Goal: Communication & Community: Answer question/provide support

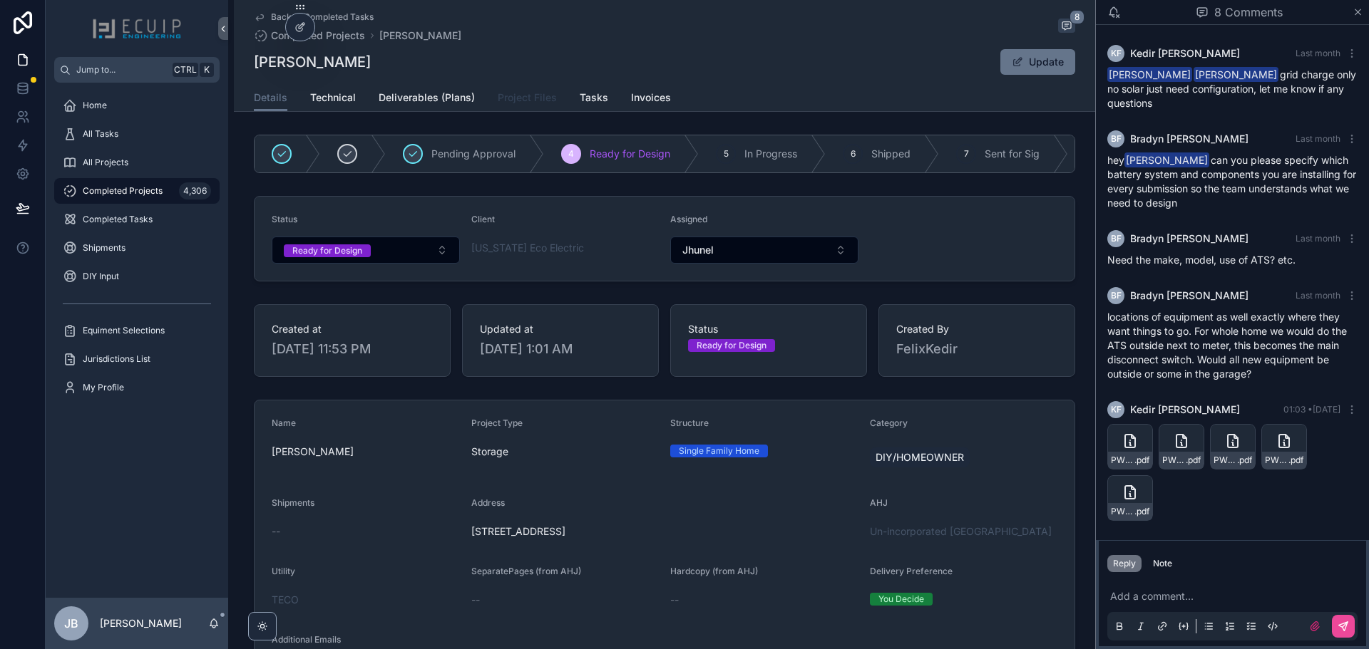
scroll to position [220, 0]
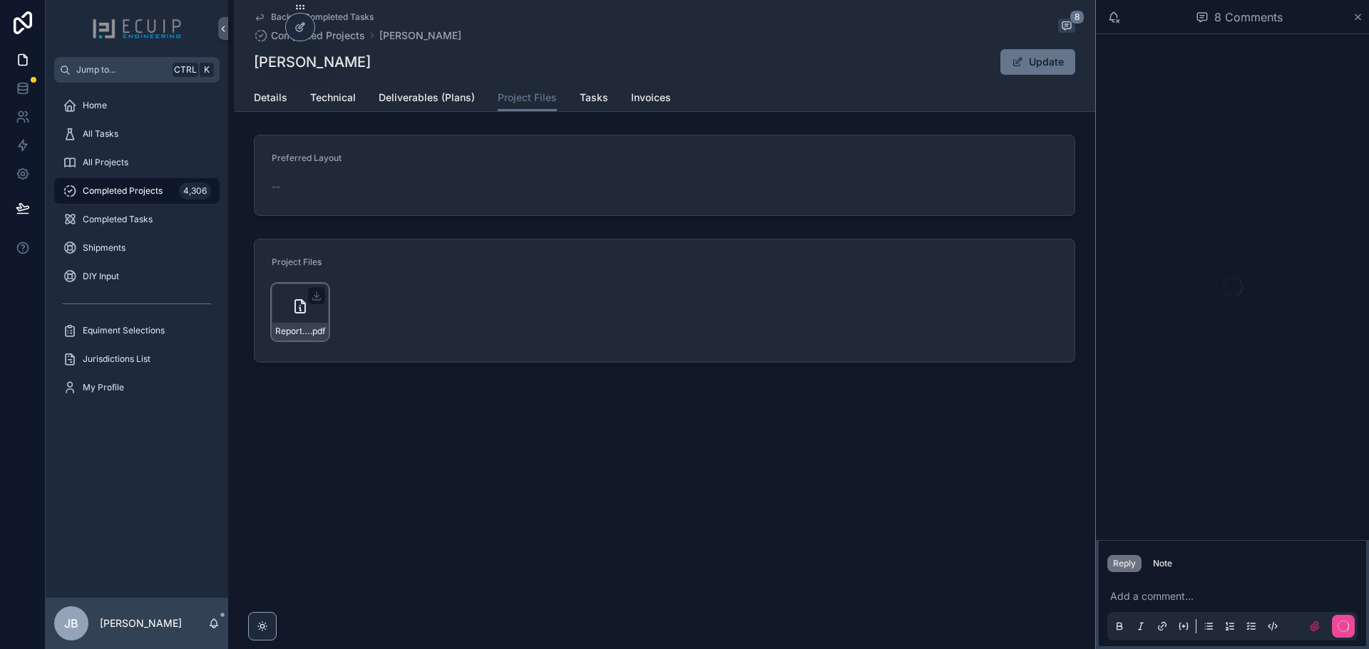
click at [291, 307] on div "Report-Template_companycam_report-(14) .pdf" at bounding box center [300, 312] width 57 height 57
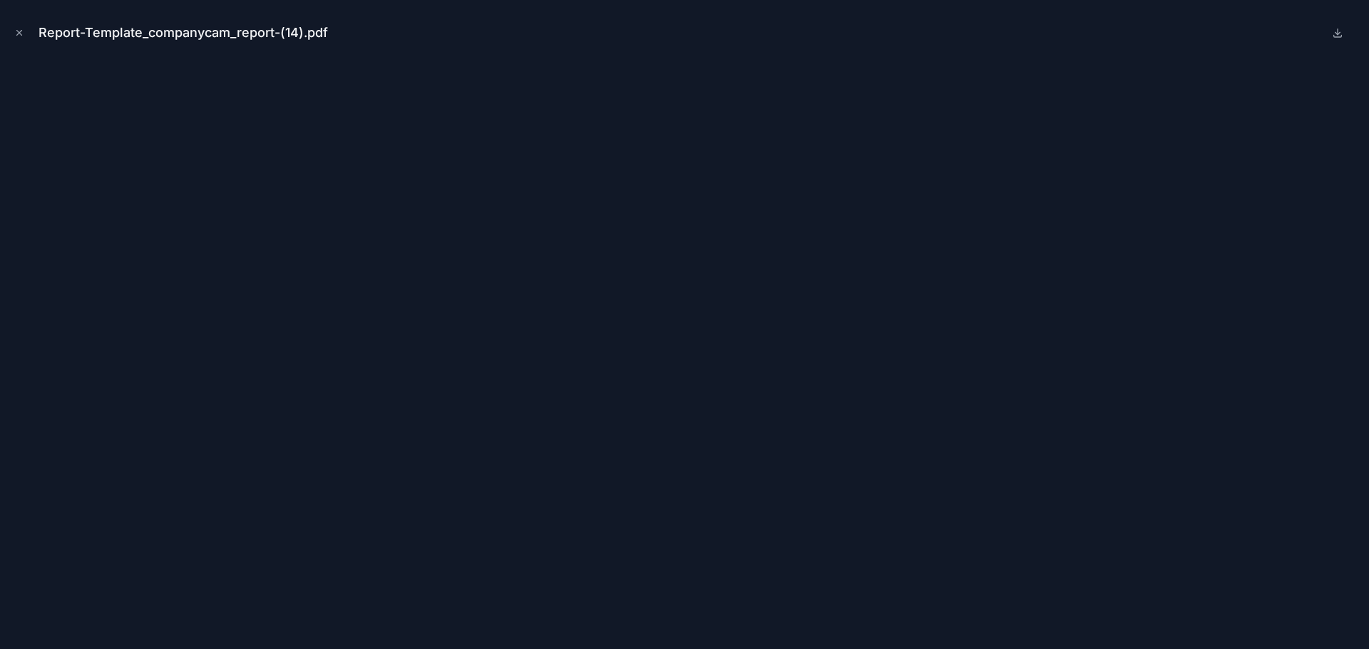
scroll to position [220, 0]
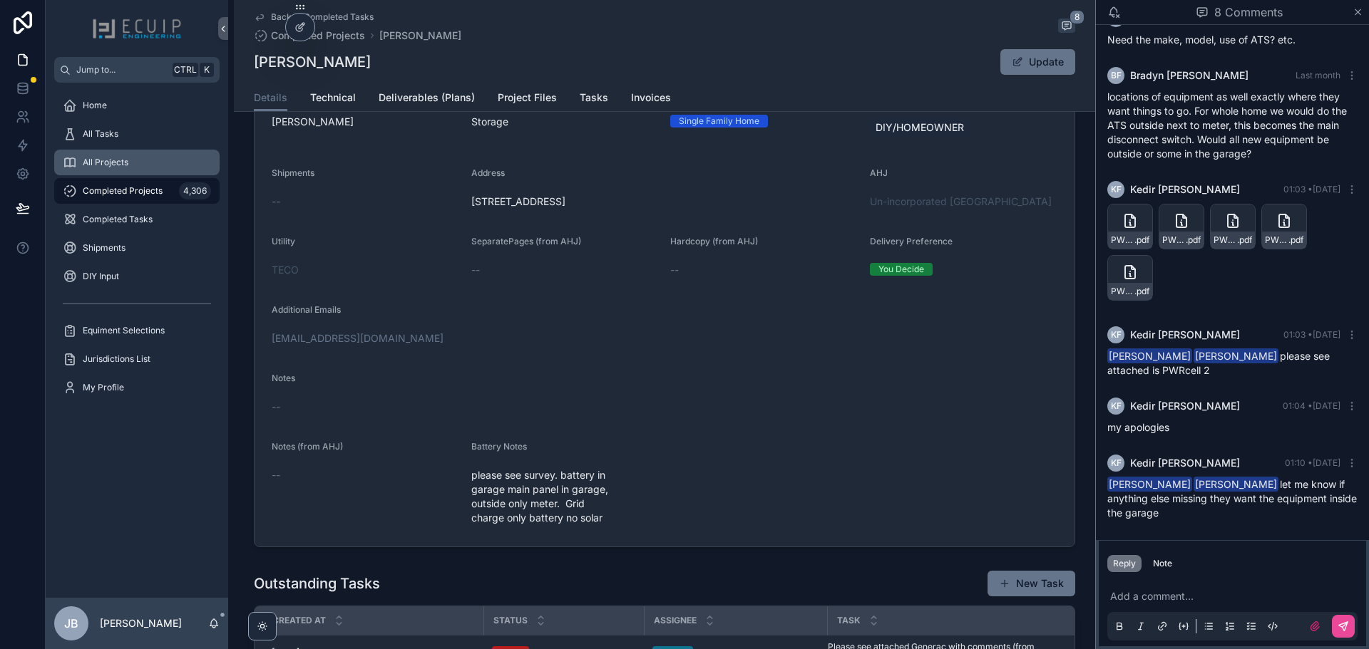
scroll to position [327, 0]
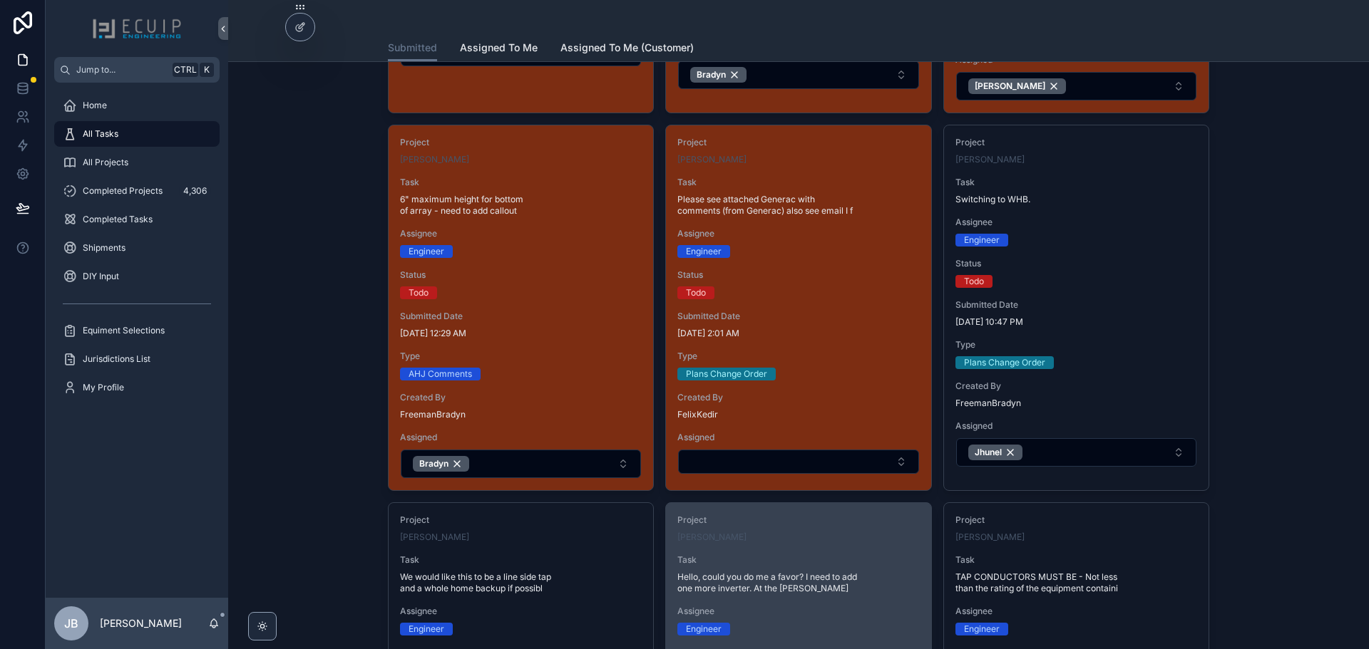
scroll to position [356, 0]
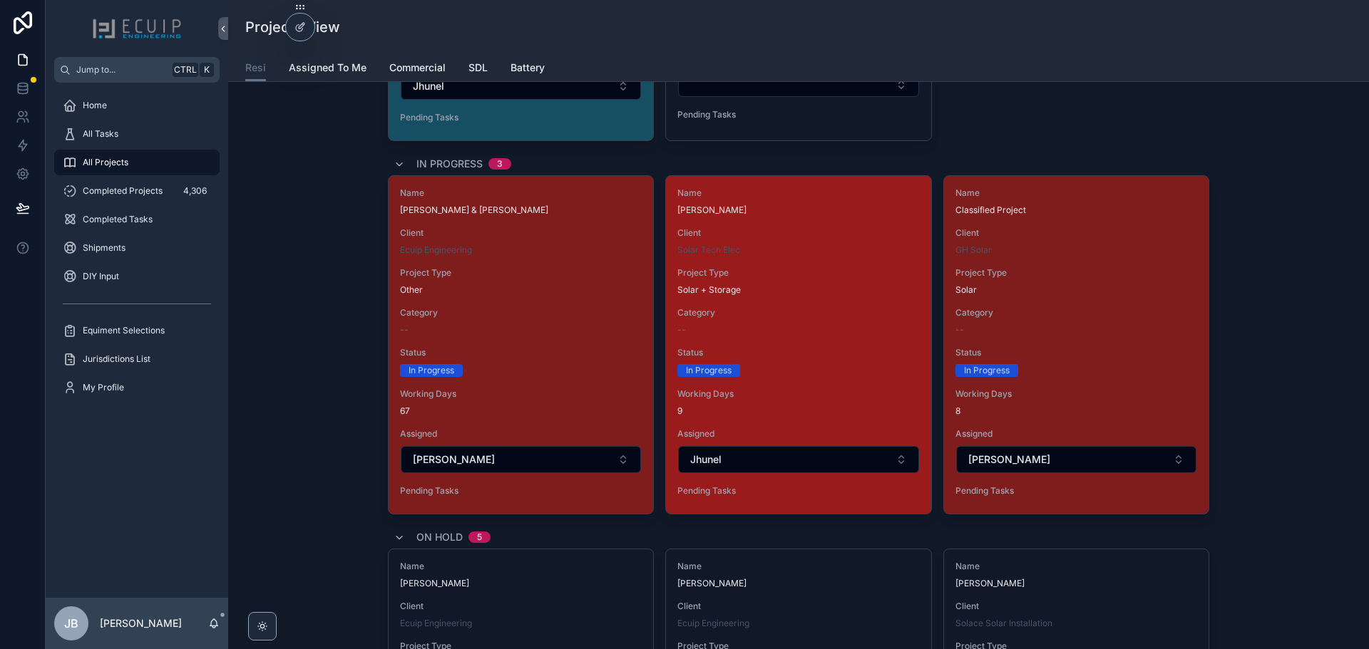
scroll to position [3350, 0]
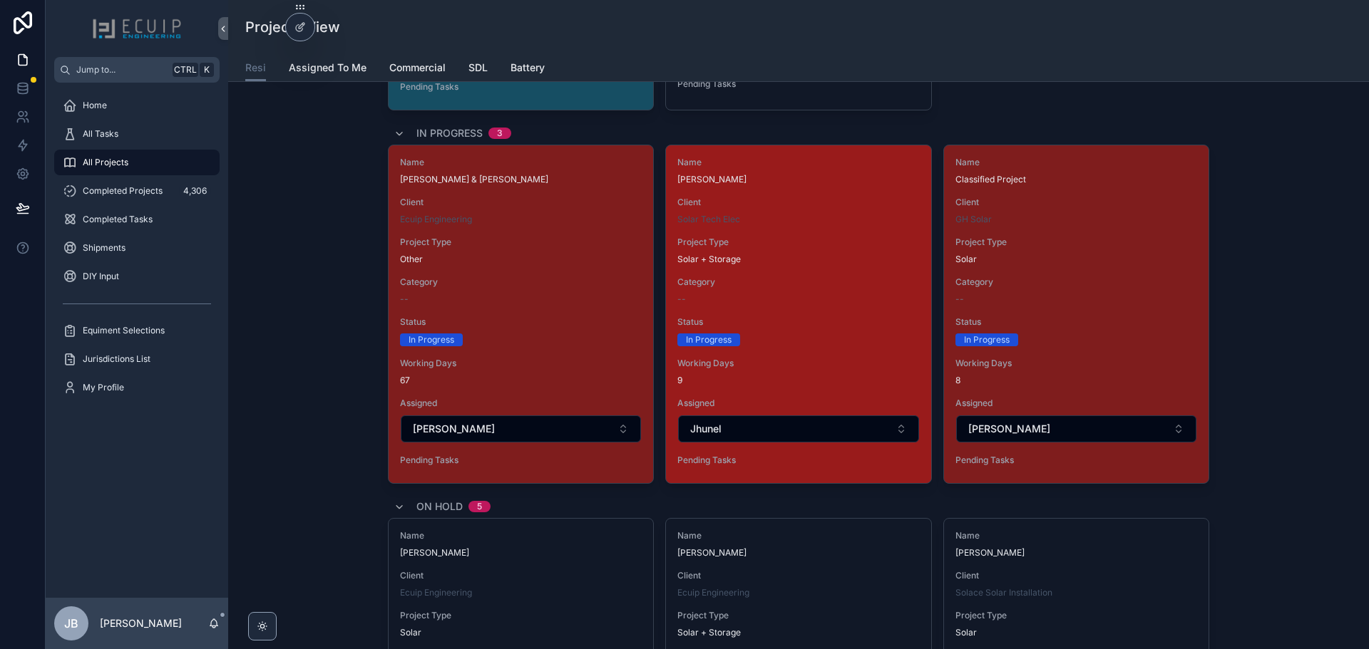
click at [871, 324] on span "Status" at bounding box center [798, 321] width 242 height 11
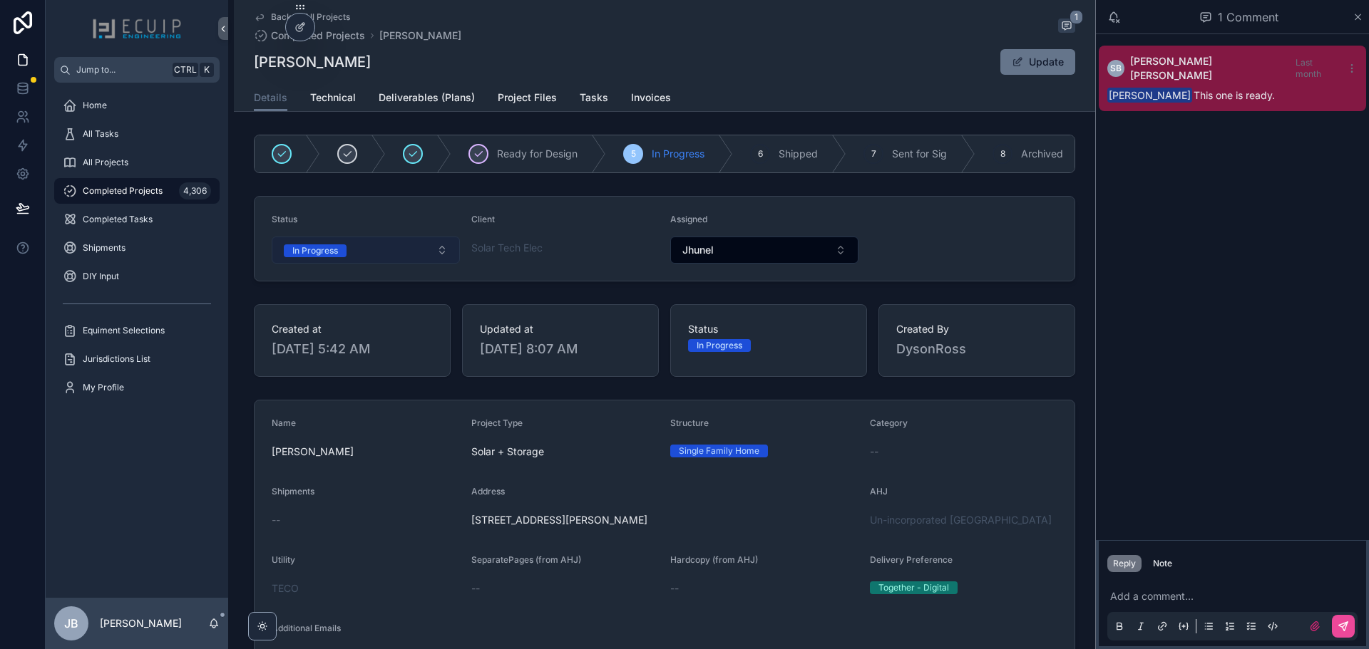
click at [398, 257] on button "In Progress" at bounding box center [366, 250] width 188 height 27
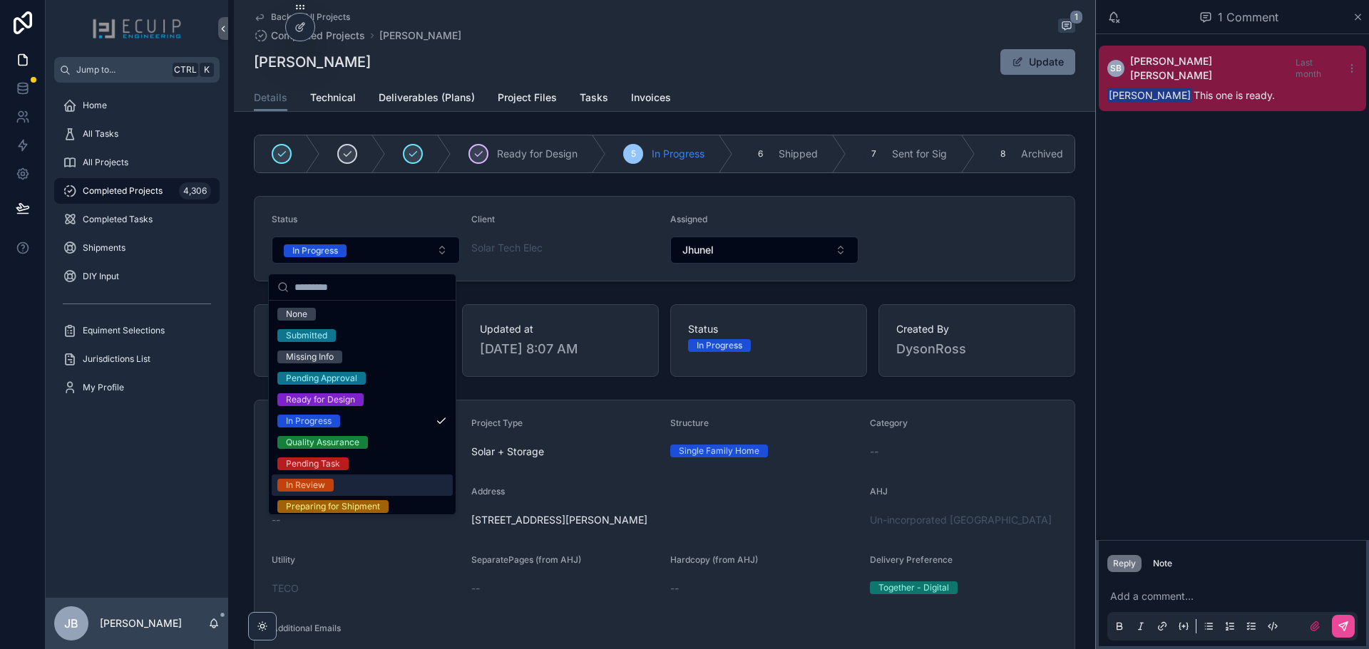
click at [321, 488] on div "In Review" at bounding box center [305, 485] width 39 height 13
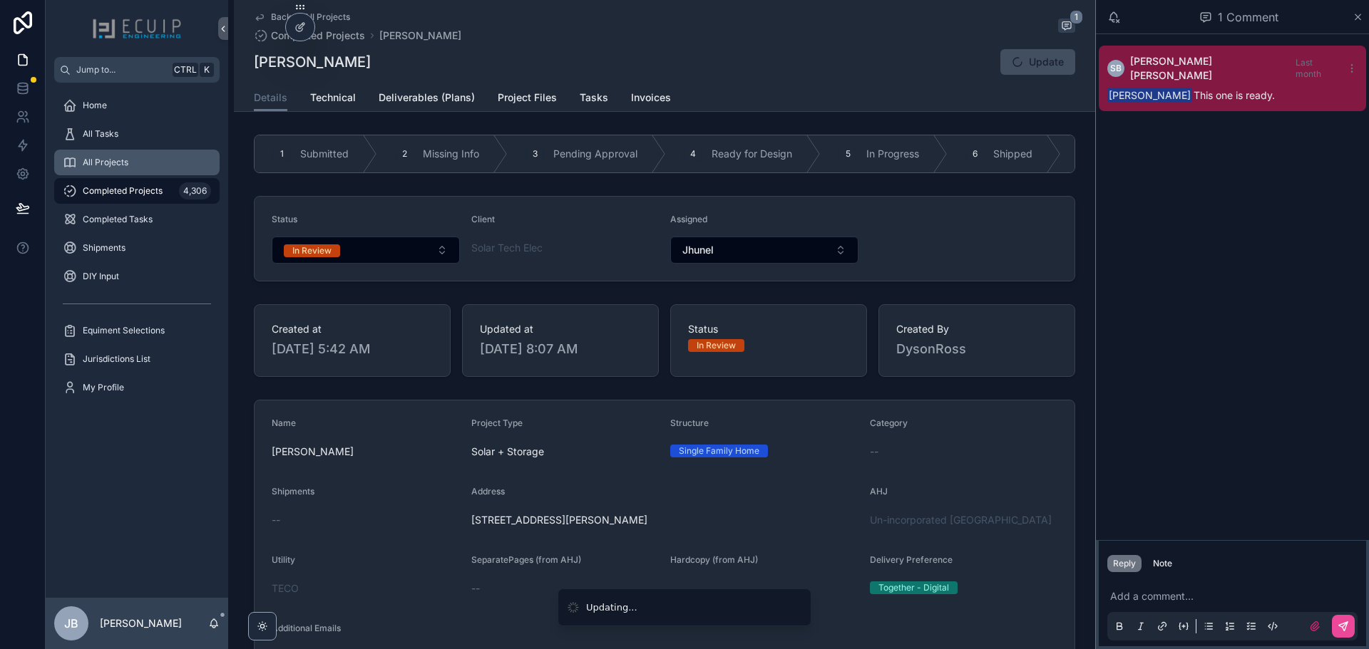
click at [120, 168] on span "All Projects" at bounding box center [106, 162] width 46 height 11
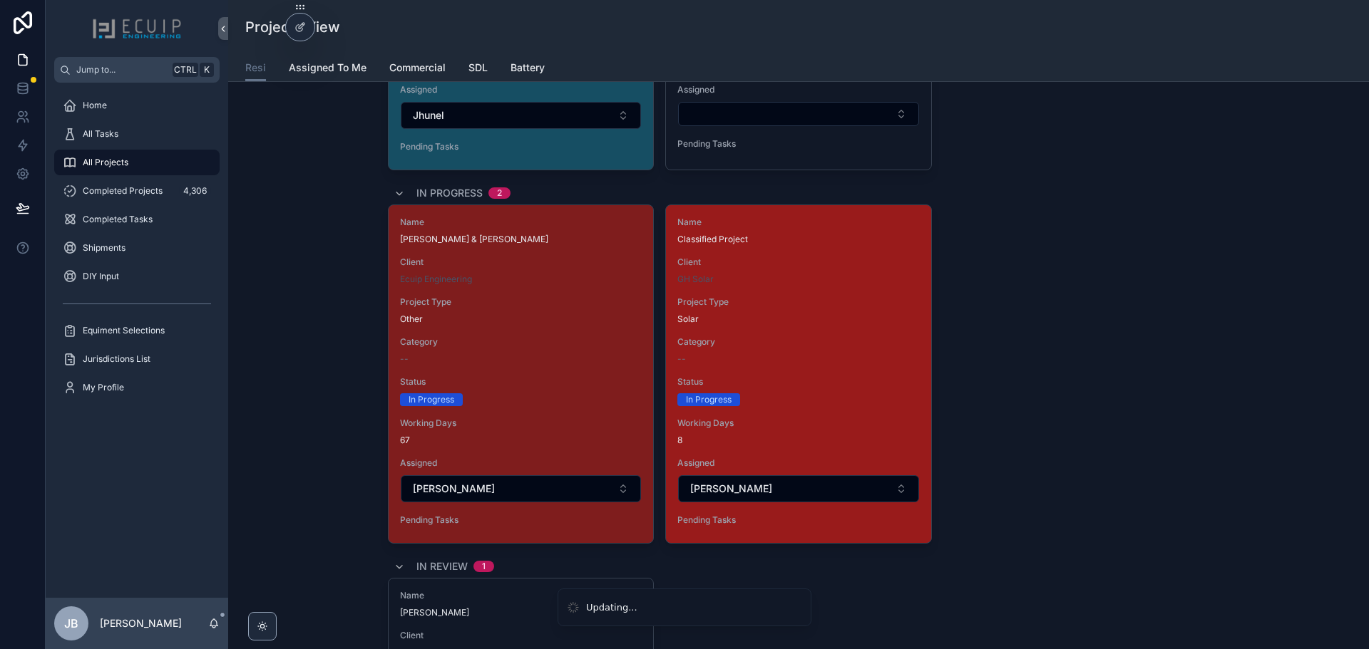
scroll to position [3208, 0]
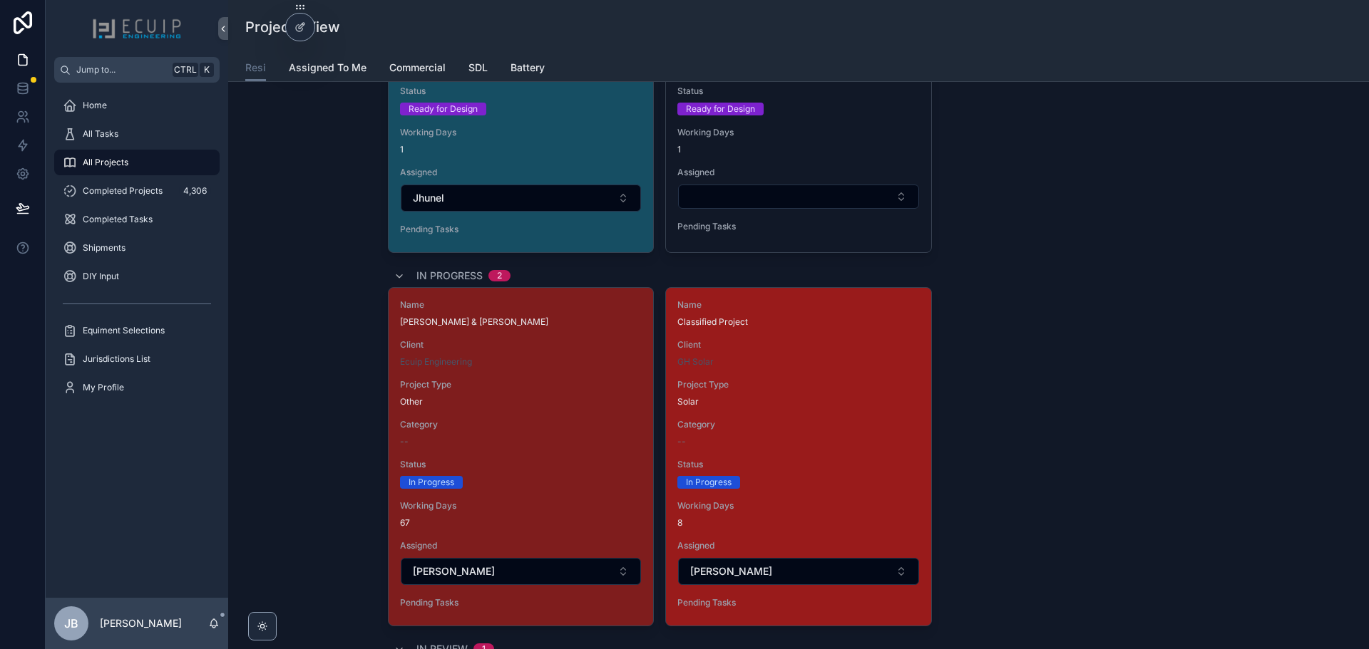
click at [830, 398] on div "Solar" at bounding box center [798, 401] width 242 height 11
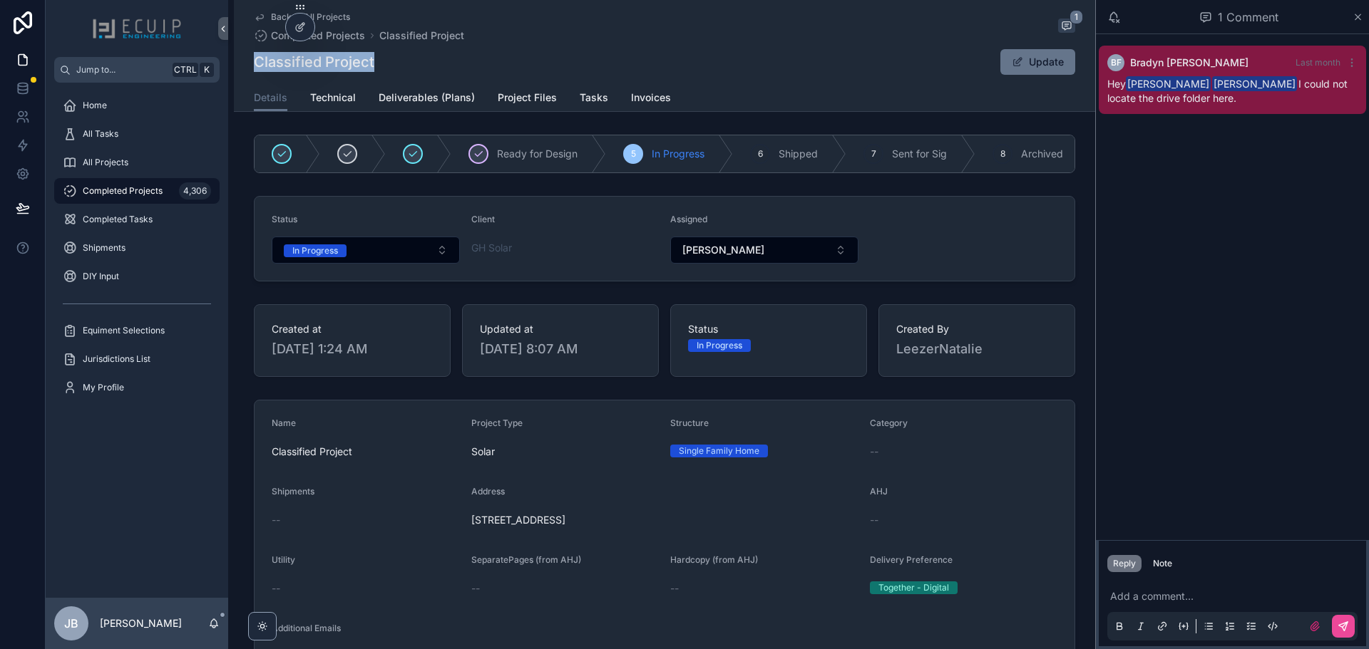
drag, startPoint x: 371, startPoint y: 64, endPoint x: 248, endPoint y: 68, distance: 123.4
click at [248, 68] on div "Back to All Projects Completed Projects Classified Project 1 Classified Project…" at bounding box center [664, 56] width 861 height 112
copy h1 "Classified Project"
click at [1165, 559] on div "Note" at bounding box center [1162, 563] width 19 height 11
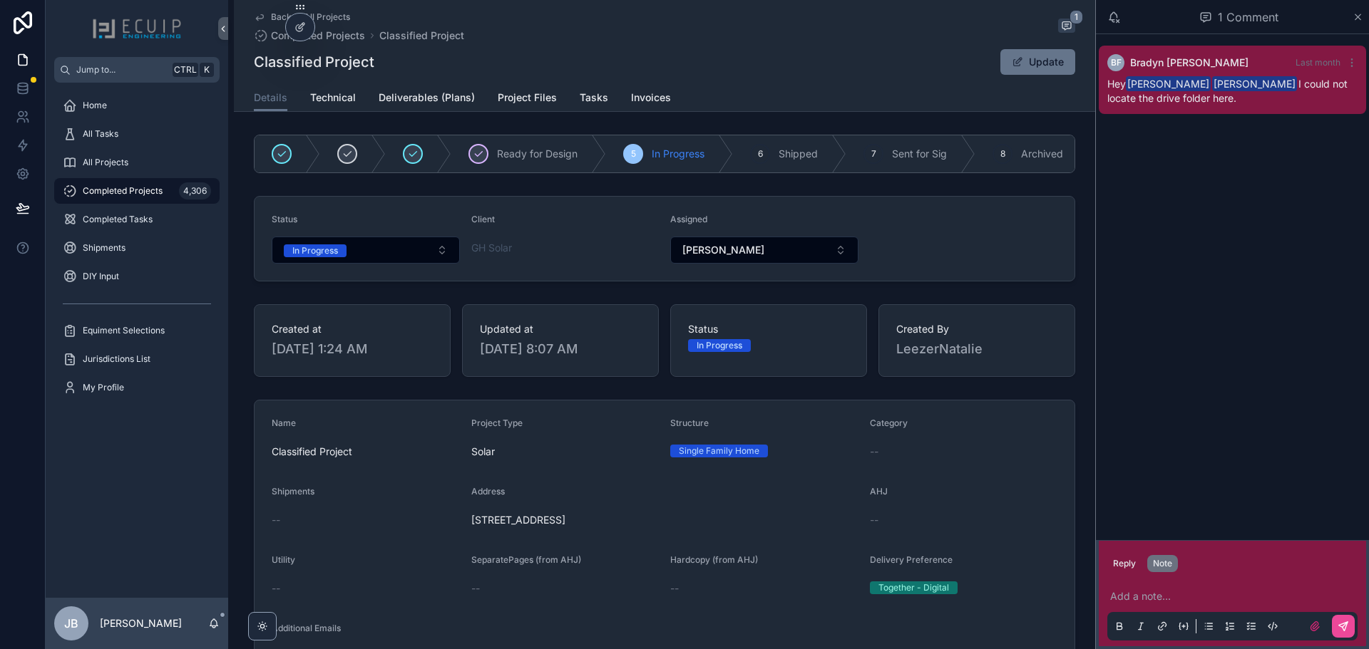
click at [1172, 592] on p "scrollable content" at bounding box center [1235, 596] width 250 height 14
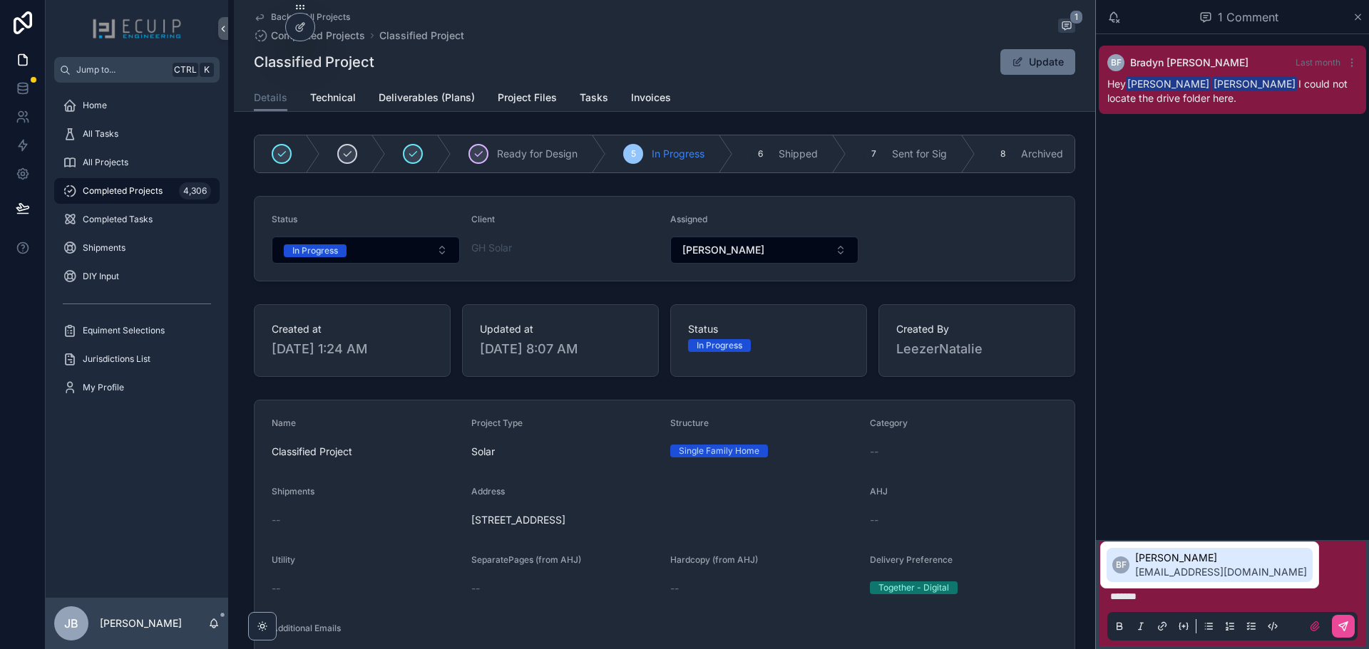
click at [1189, 559] on span "[PERSON_NAME]" at bounding box center [1221, 558] width 172 height 14
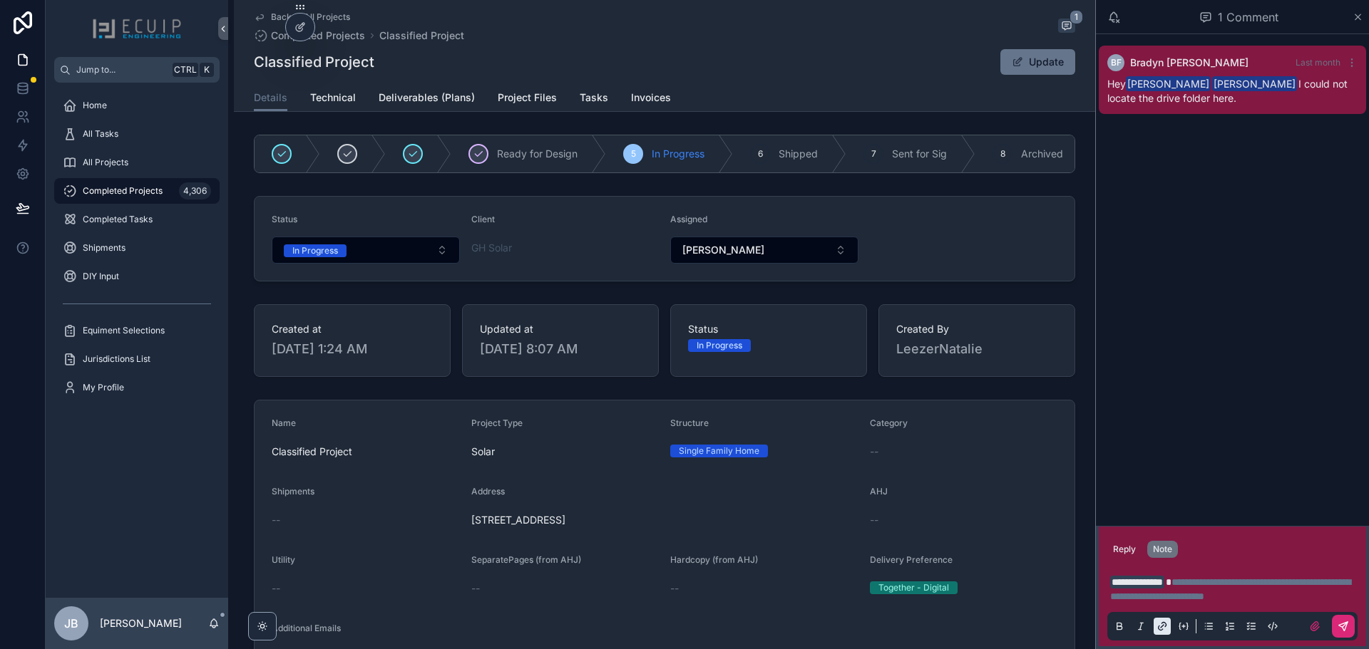
click at [1348, 629] on icon "scrollable content" at bounding box center [1342, 626] width 11 height 11
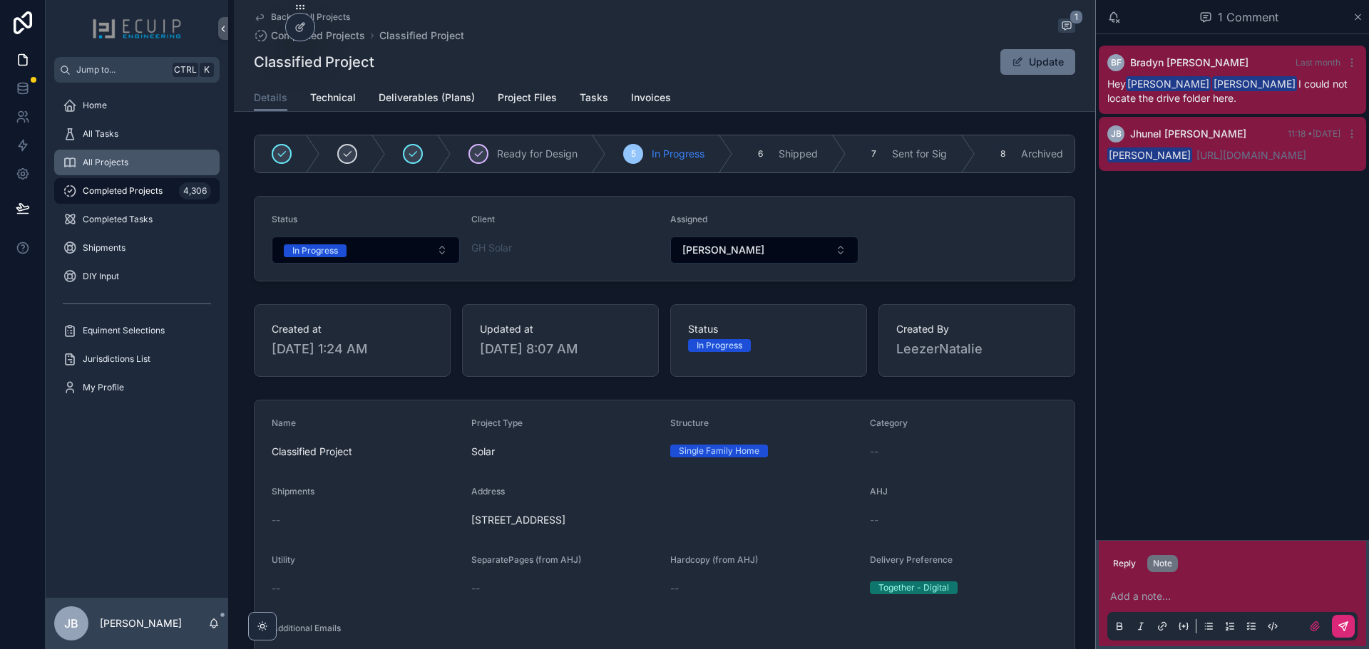
click at [109, 164] on span "All Projects" at bounding box center [106, 162] width 46 height 11
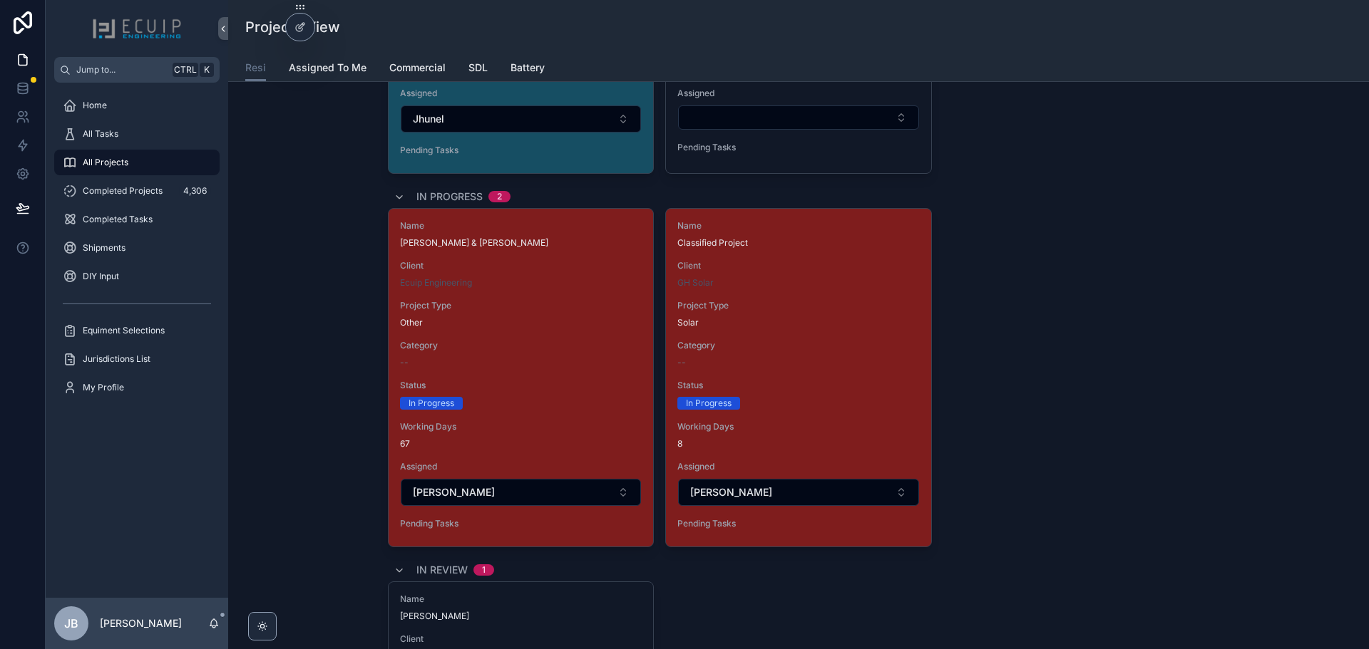
scroll to position [3279, 0]
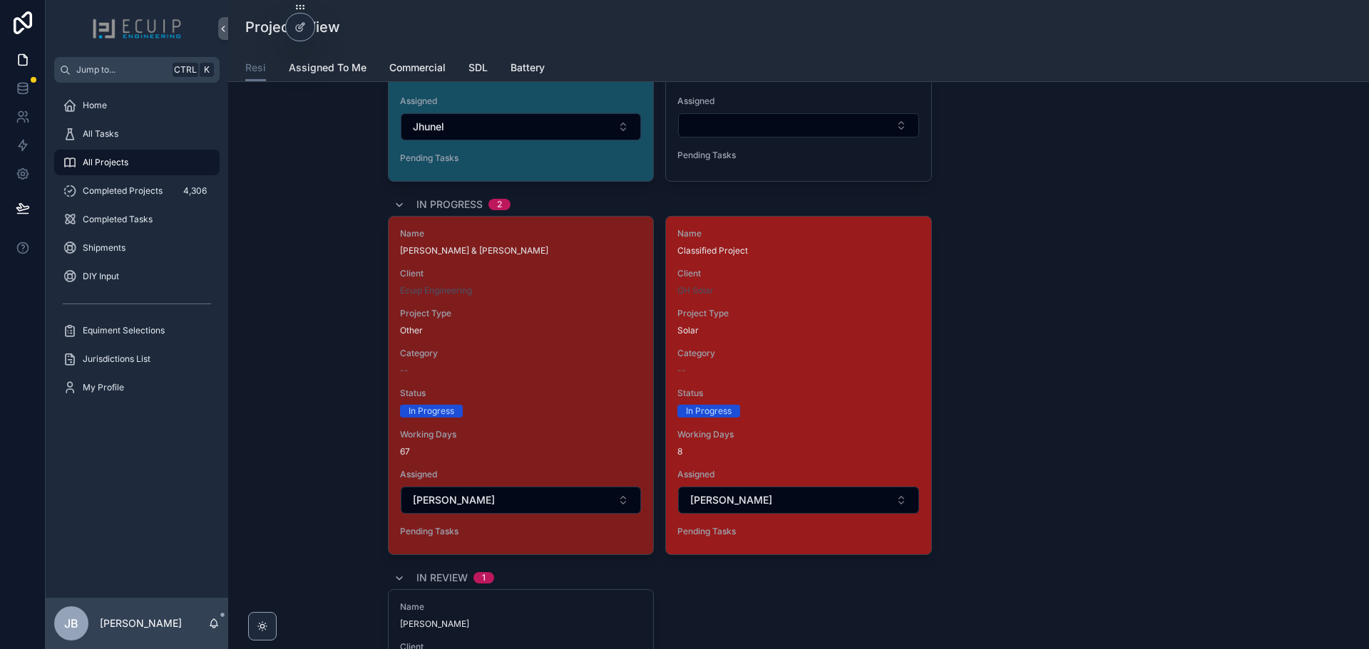
click at [776, 359] on span "Category" at bounding box center [798, 353] width 242 height 11
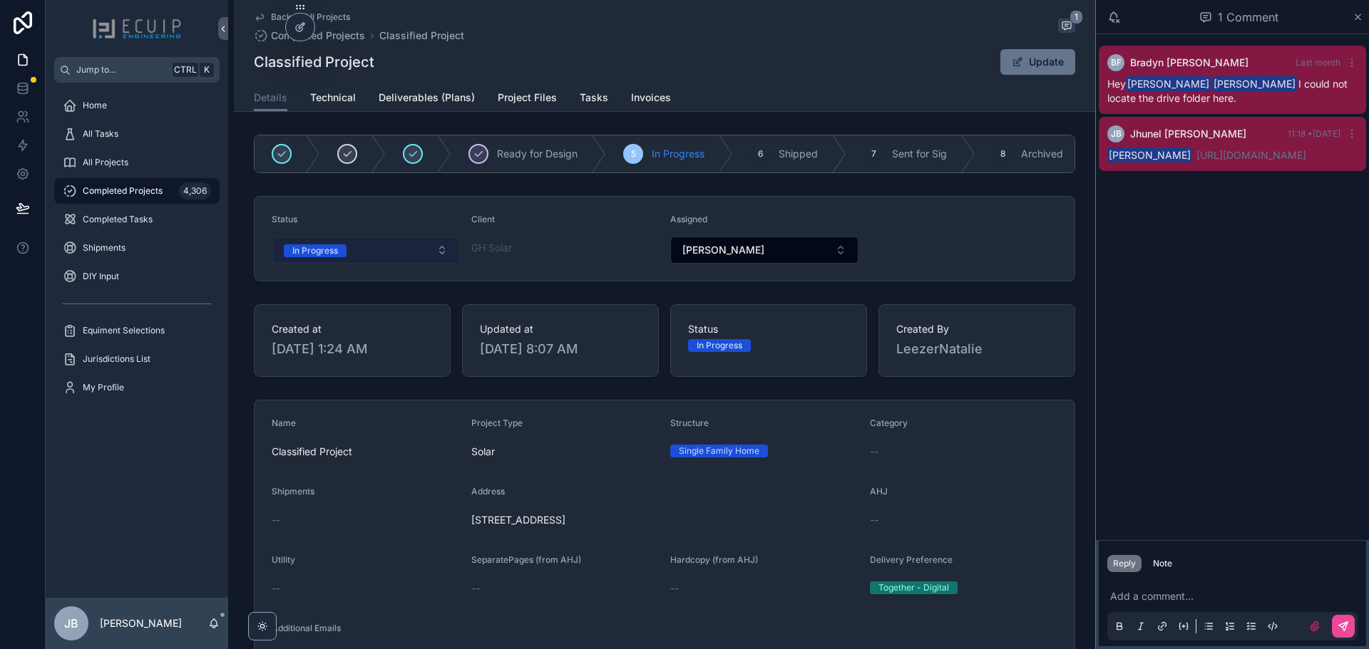
click at [358, 257] on button "In Progress" at bounding box center [366, 250] width 188 height 27
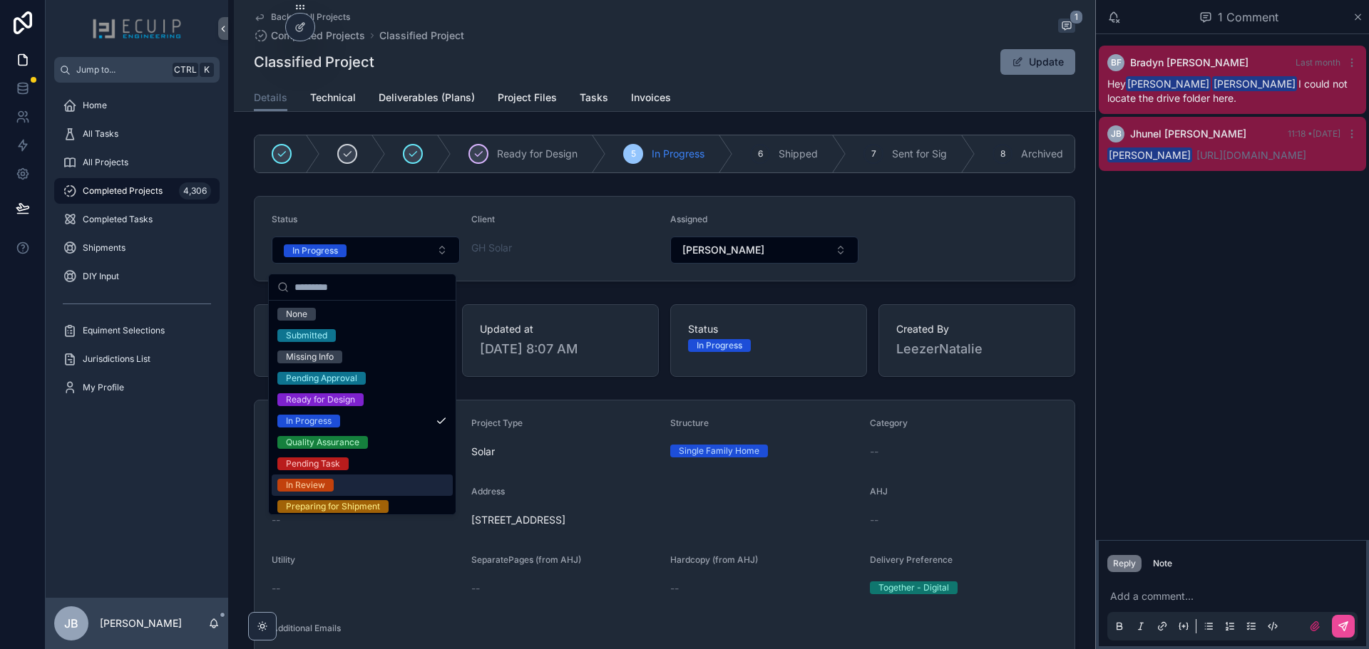
click at [353, 488] on div "In Review" at bounding box center [362, 485] width 181 height 21
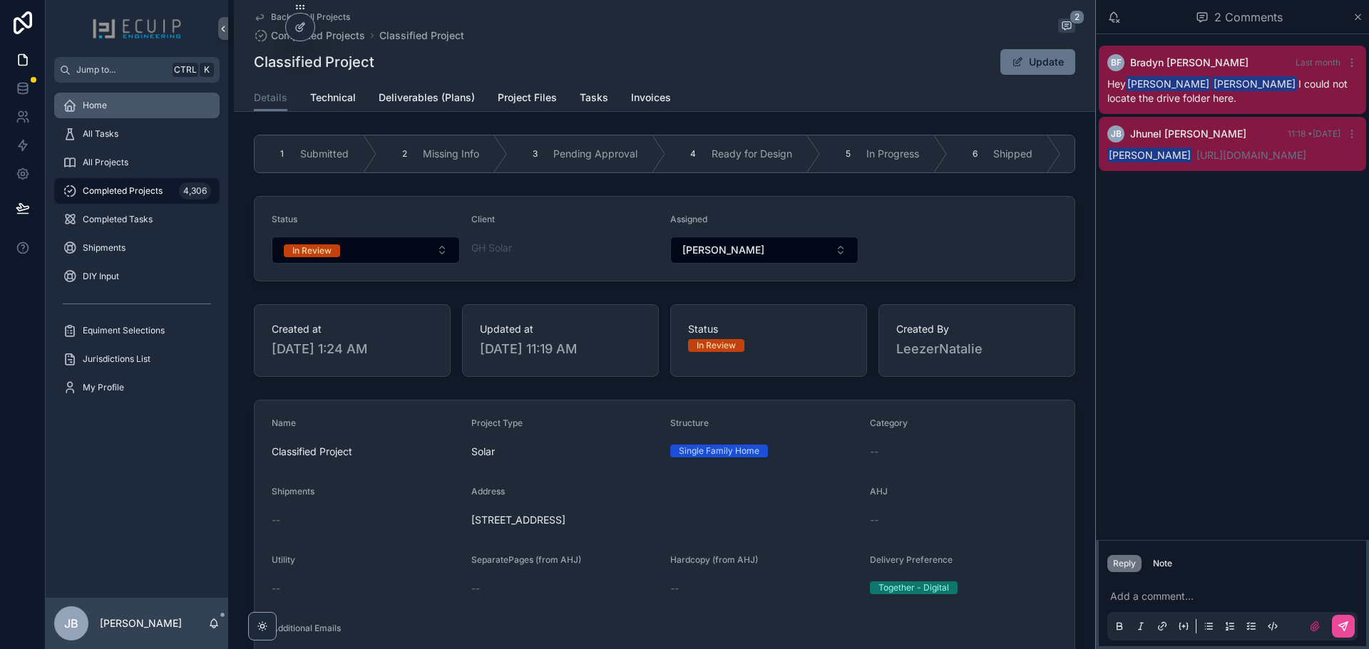
click at [86, 110] on span "Home" at bounding box center [95, 105] width 24 height 11
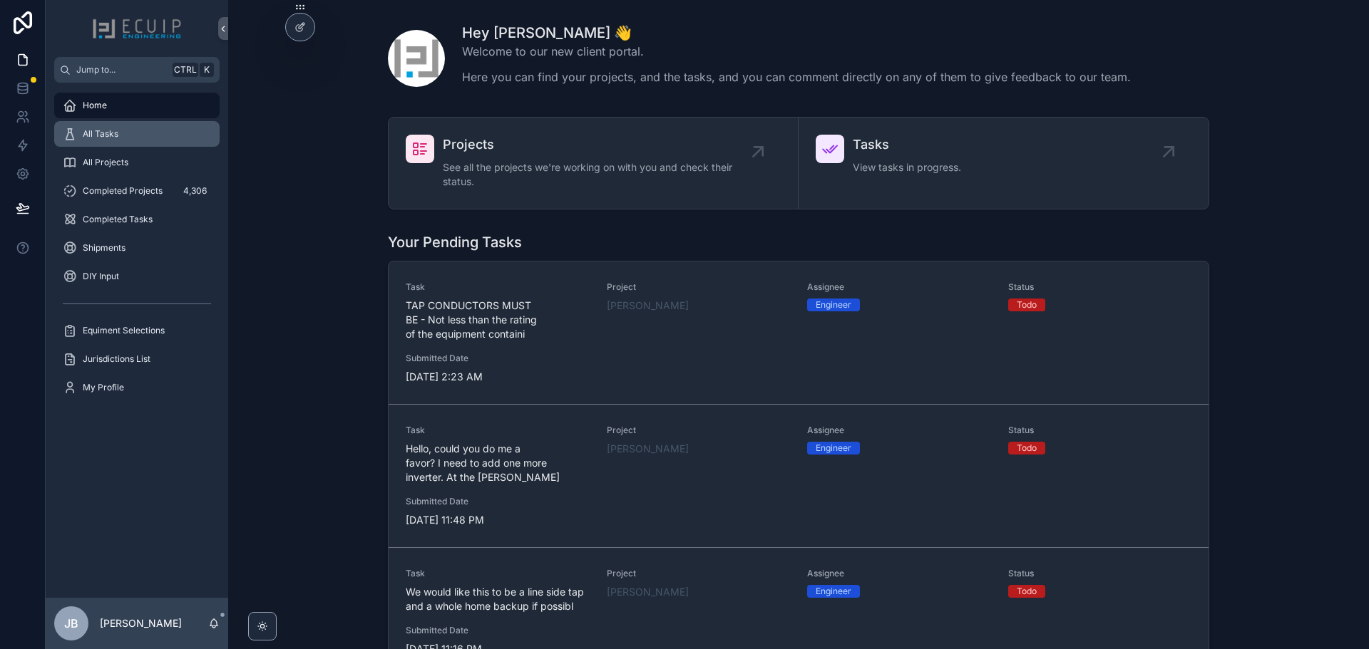
click at [121, 129] on div "All Tasks" at bounding box center [137, 134] width 148 height 23
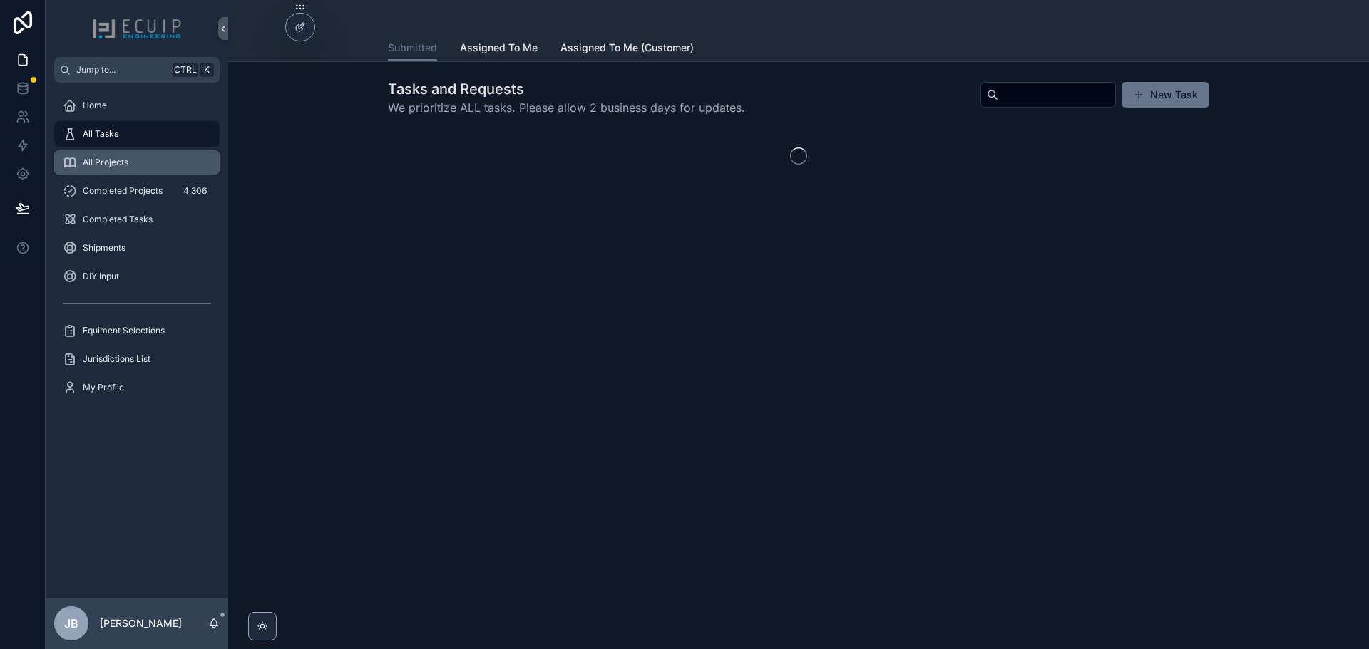
click at [133, 155] on div "All Projects" at bounding box center [137, 162] width 148 height 23
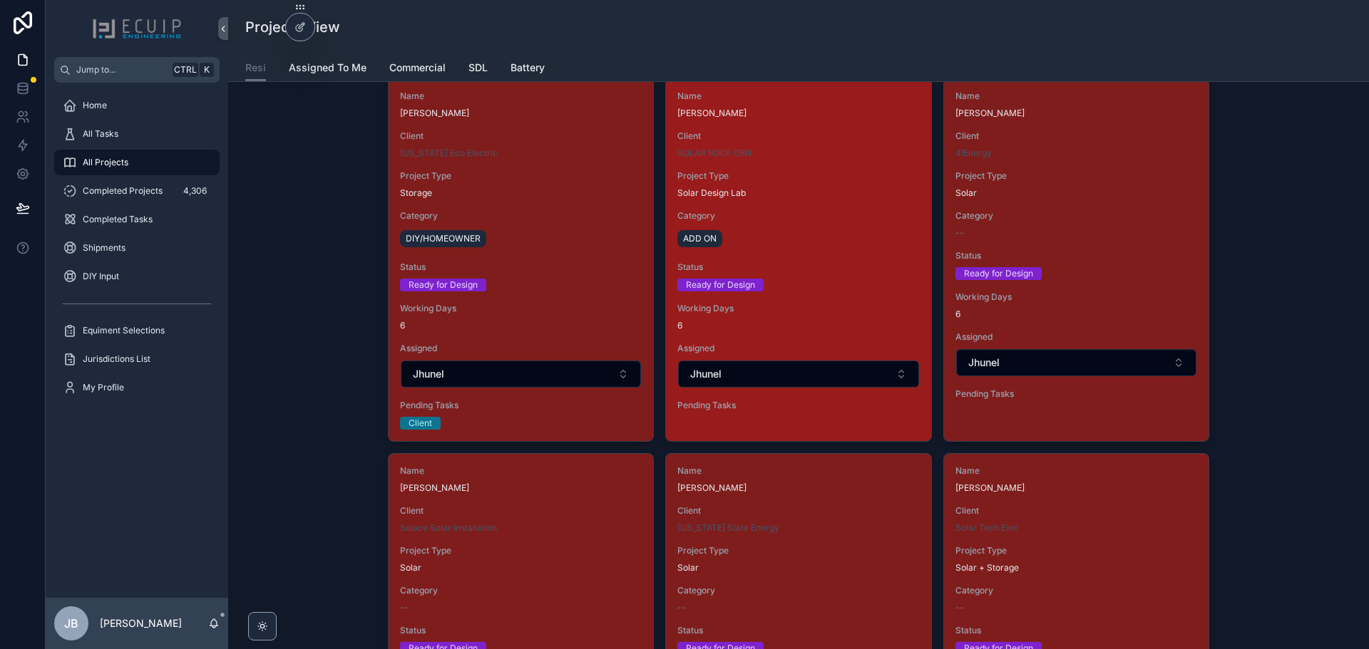
scroll to position [1925, 0]
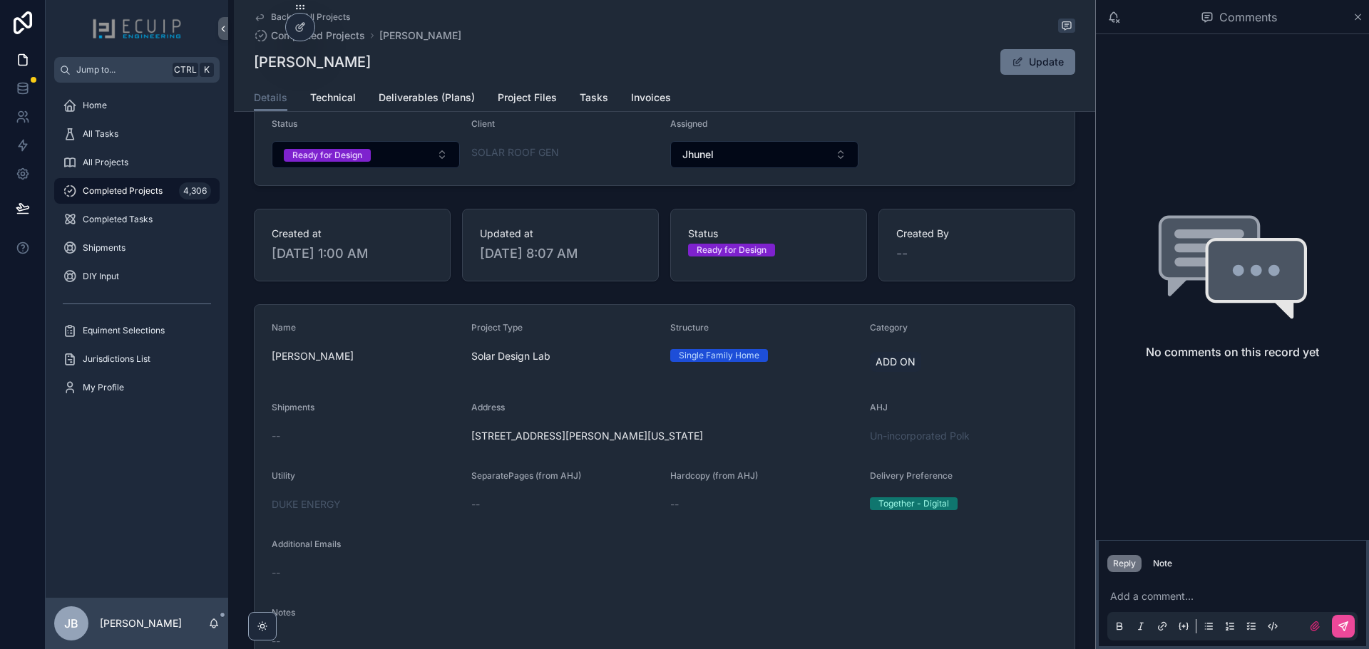
scroll to position [37, 0]
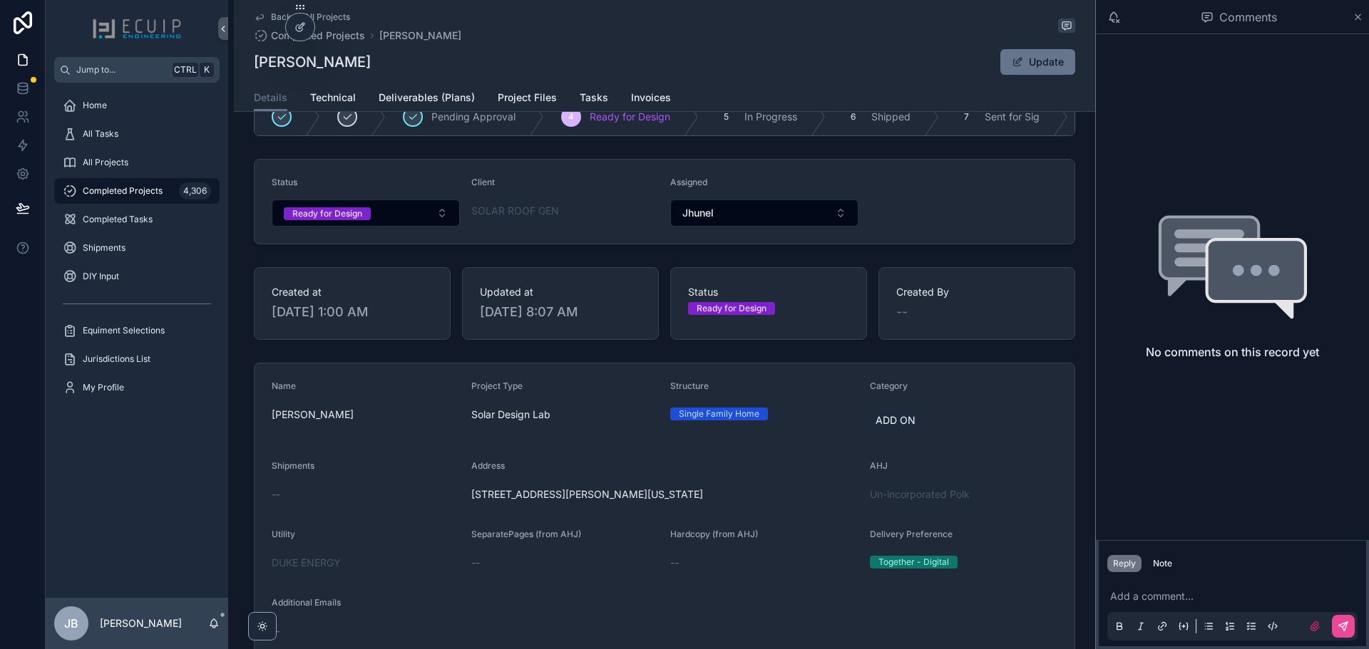
click at [408, 82] on div "Back to All Projects Completed Projects Marinette Francois Marinette Francois U…" at bounding box center [664, 42] width 821 height 84
click at [409, 90] on link "Deliverables (Plans)" at bounding box center [427, 99] width 96 height 29
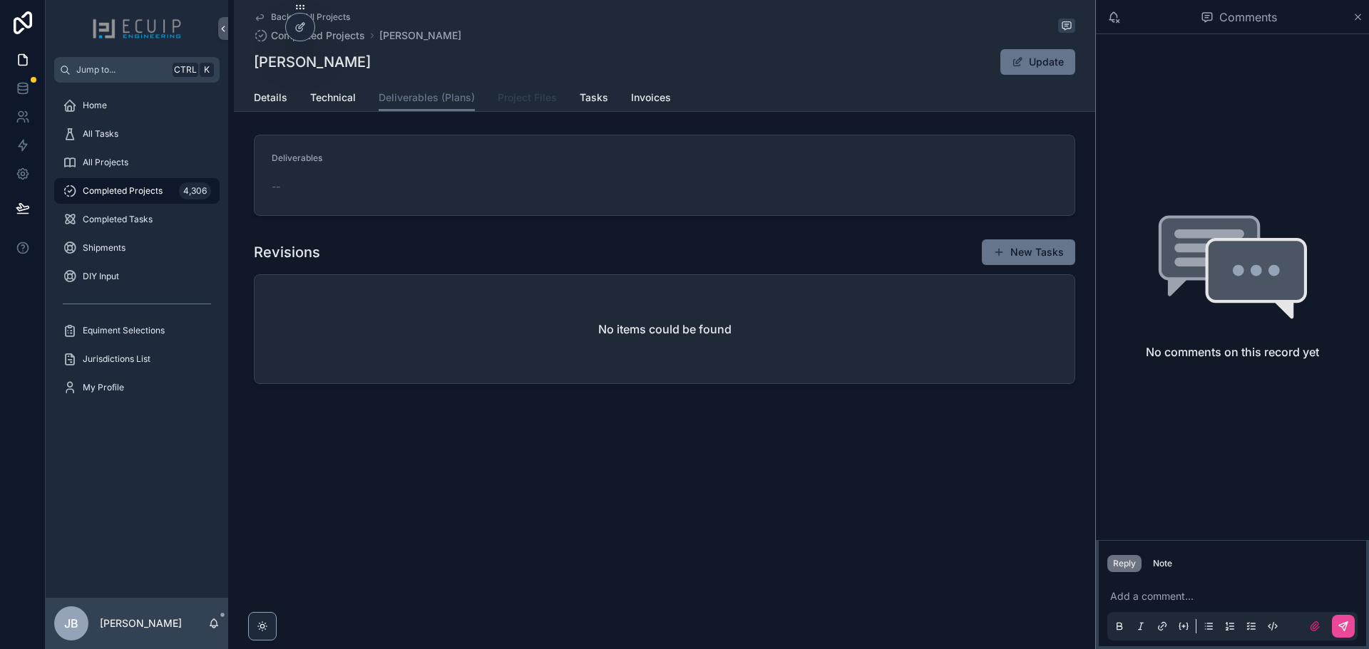
click at [502, 97] on span "Project Files" at bounding box center [527, 98] width 59 height 14
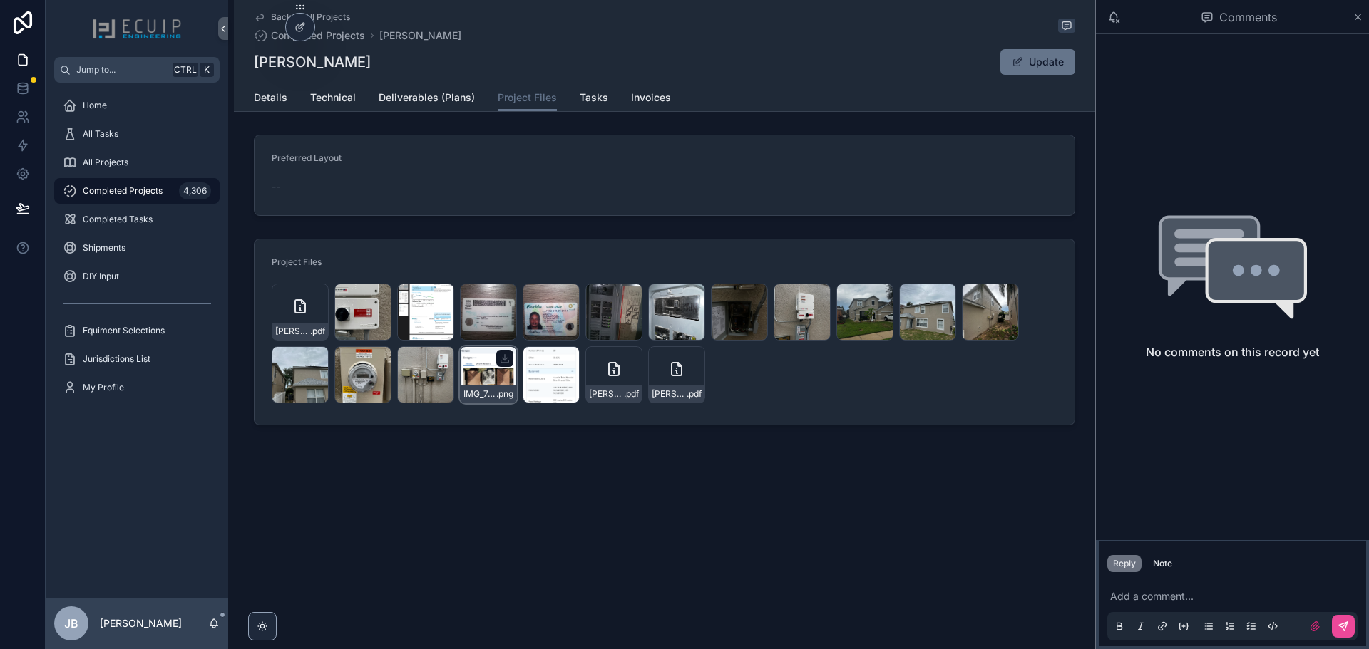
click at [483, 380] on div "IMG_7441 .png" at bounding box center [488, 374] width 57 height 57
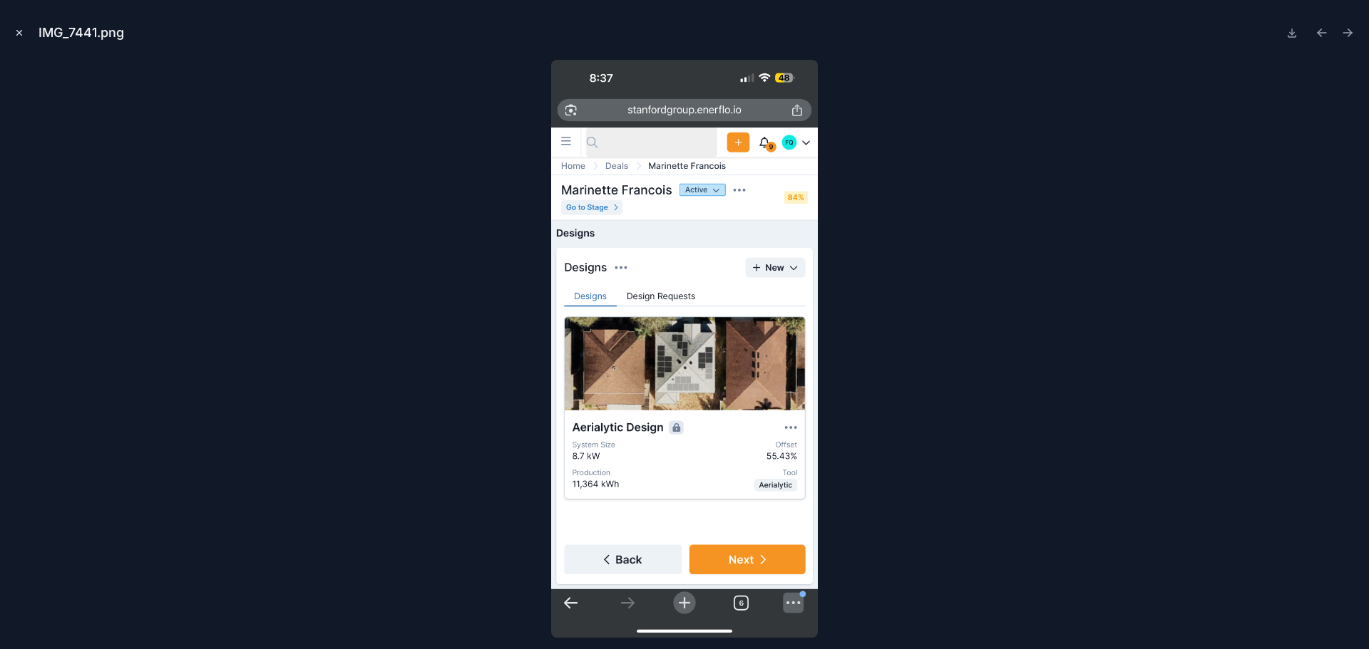
click at [20, 29] on icon "Close modal" at bounding box center [19, 33] width 10 height 10
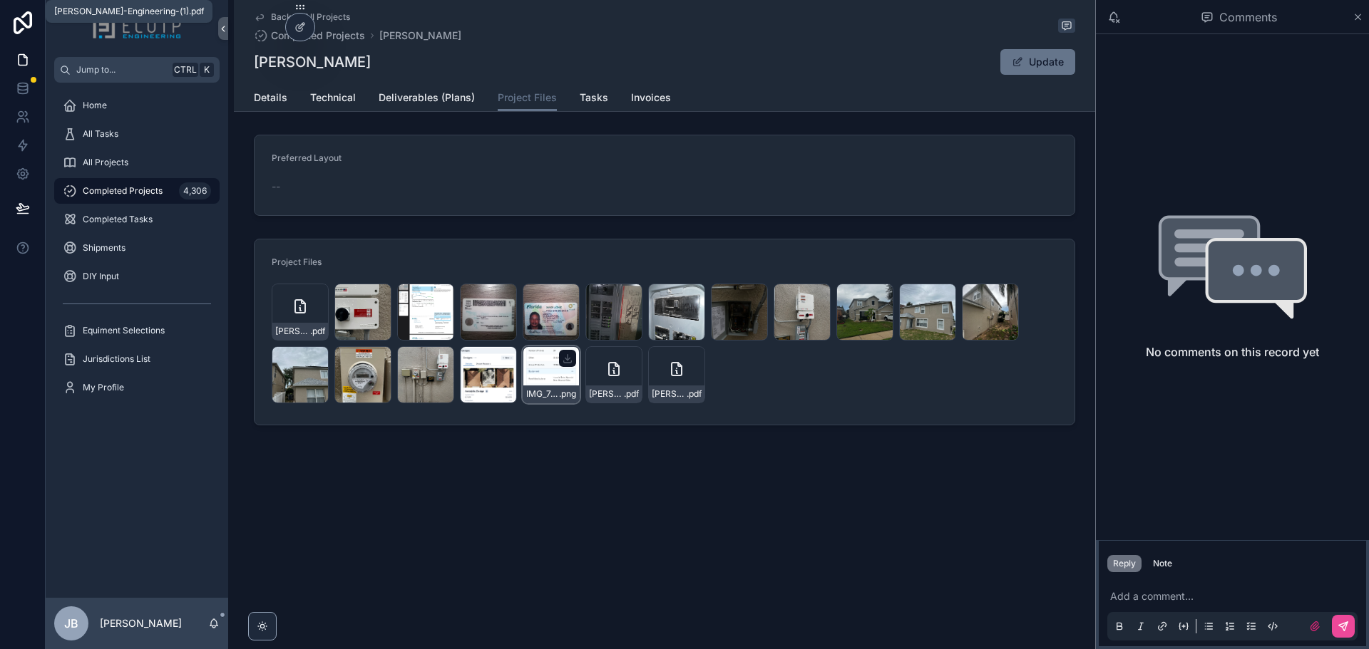
click at [554, 377] on div "IMG_7442 .png" at bounding box center [550, 374] width 57 height 57
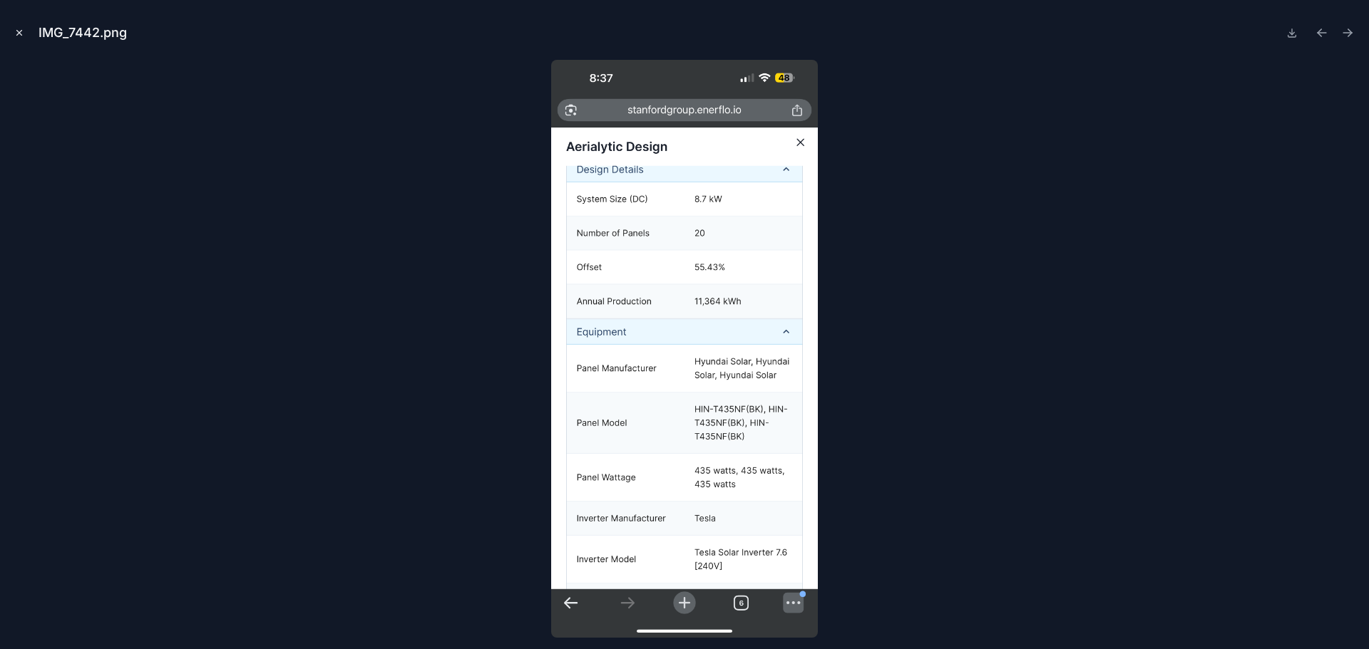
click at [17, 34] on icon "Close modal" at bounding box center [19, 33] width 10 height 10
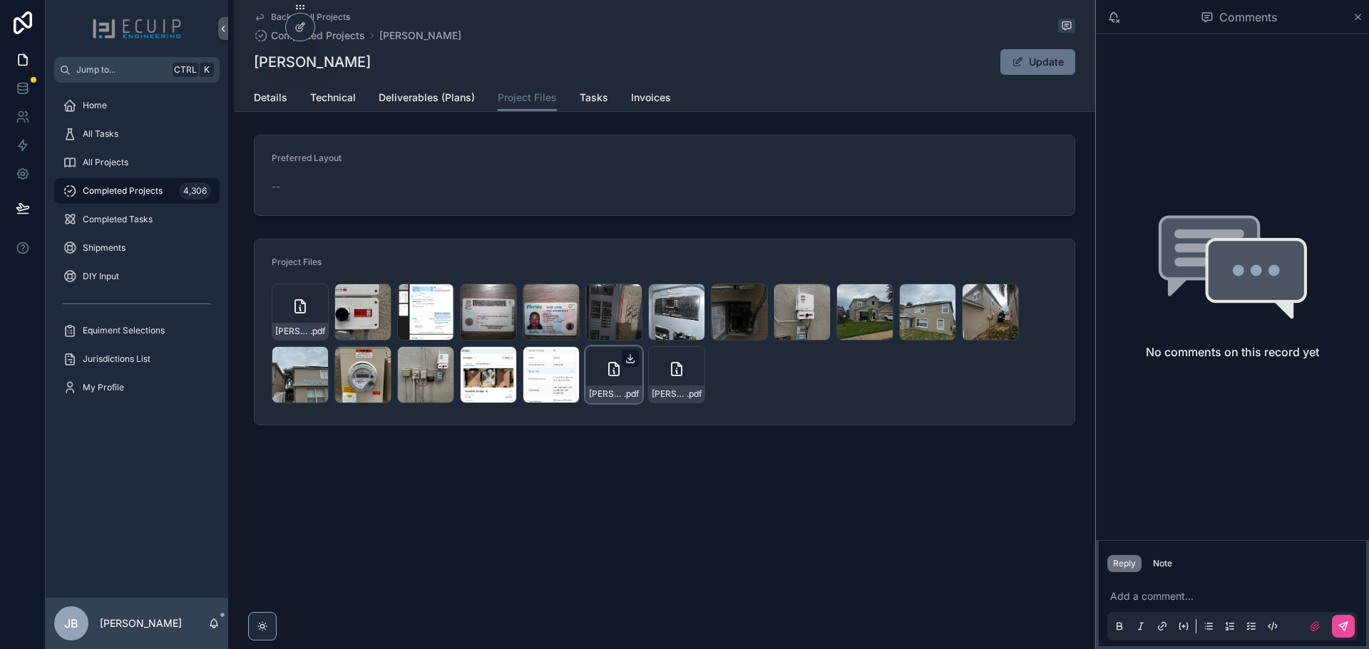
click at [627, 364] on icon "scrollable content" at bounding box center [629, 358] width 11 height 11
click at [691, 359] on icon "scrollable content" at bounding box center [692, 358] width 11 height 11
click at [319, 298] on icon "scrollable content" at bounding box center [316, 295] width 11 height 11
drag, startPoint x: 388, startPoint y: 65, endPoint x: 256, endPoint y: 68, distance: 131.9
click at [256, 68] on div "Marinette Francois Update" at bounding box center [664, 61] width 821 height 27
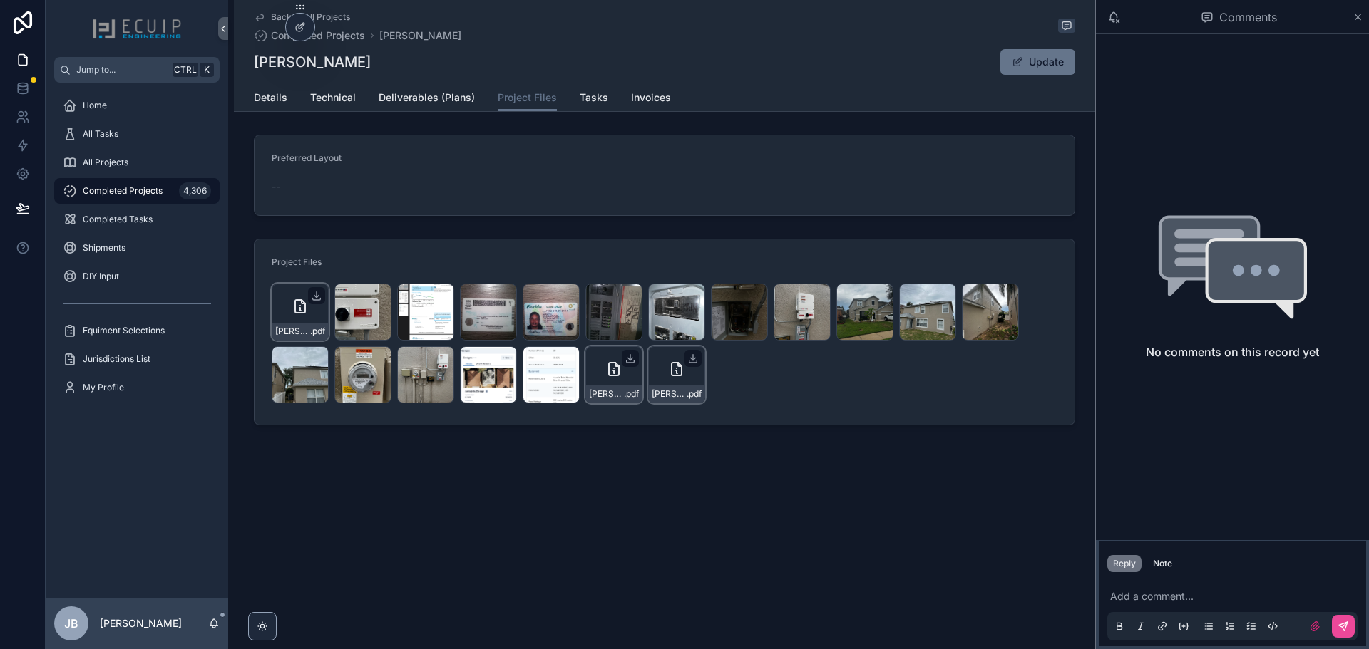
copy h1 "[PERSON_NAME]"
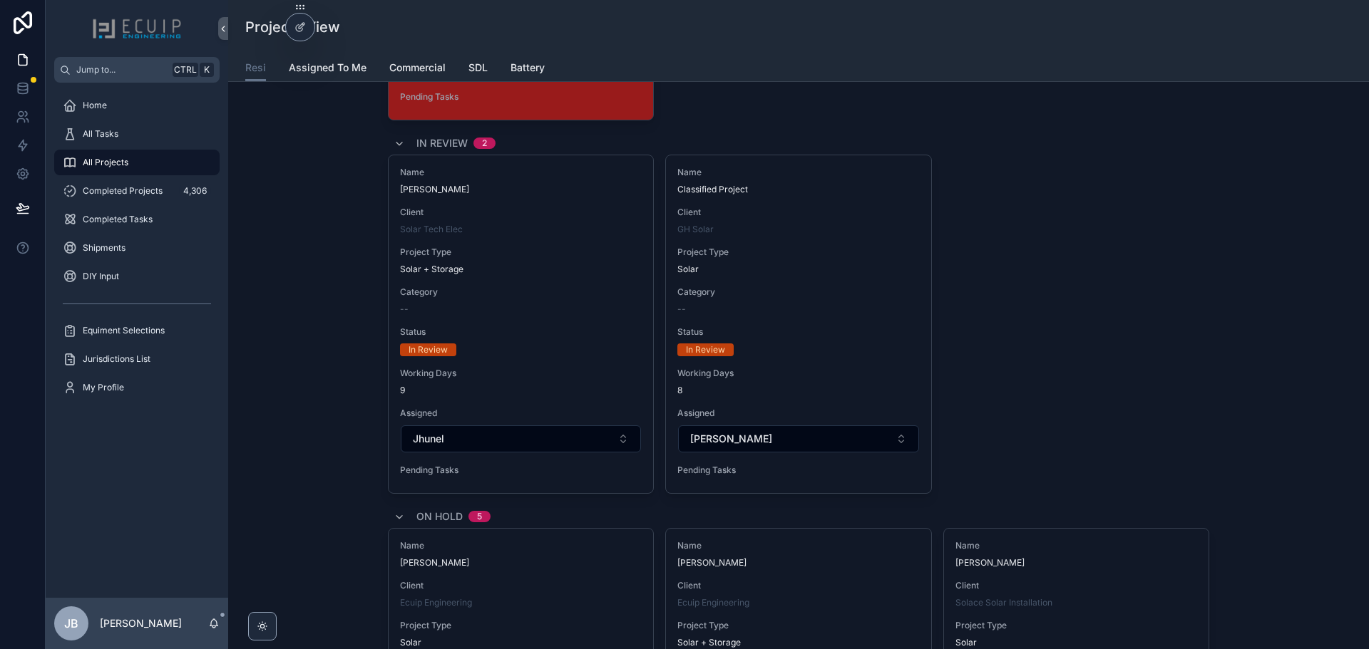
scroll to position [3707, 0]
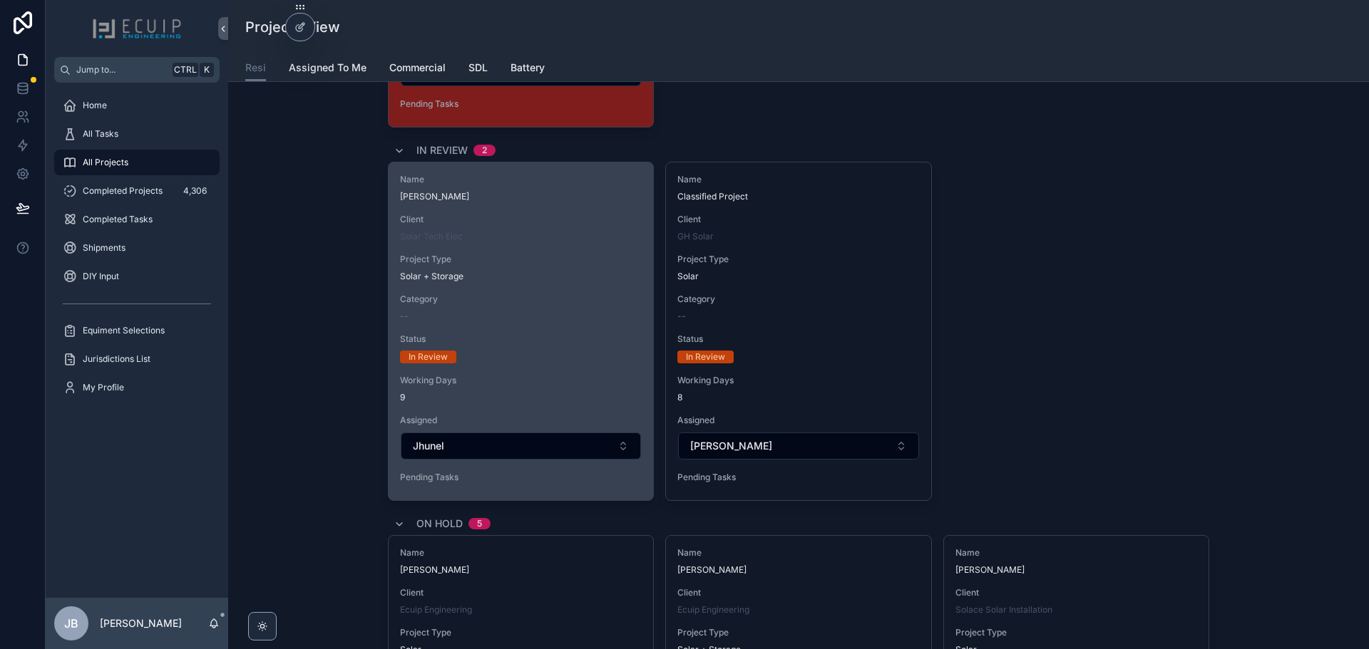
click at [557, 352] on div "In Review" at bounding box center [521, 357] width 242 height 13
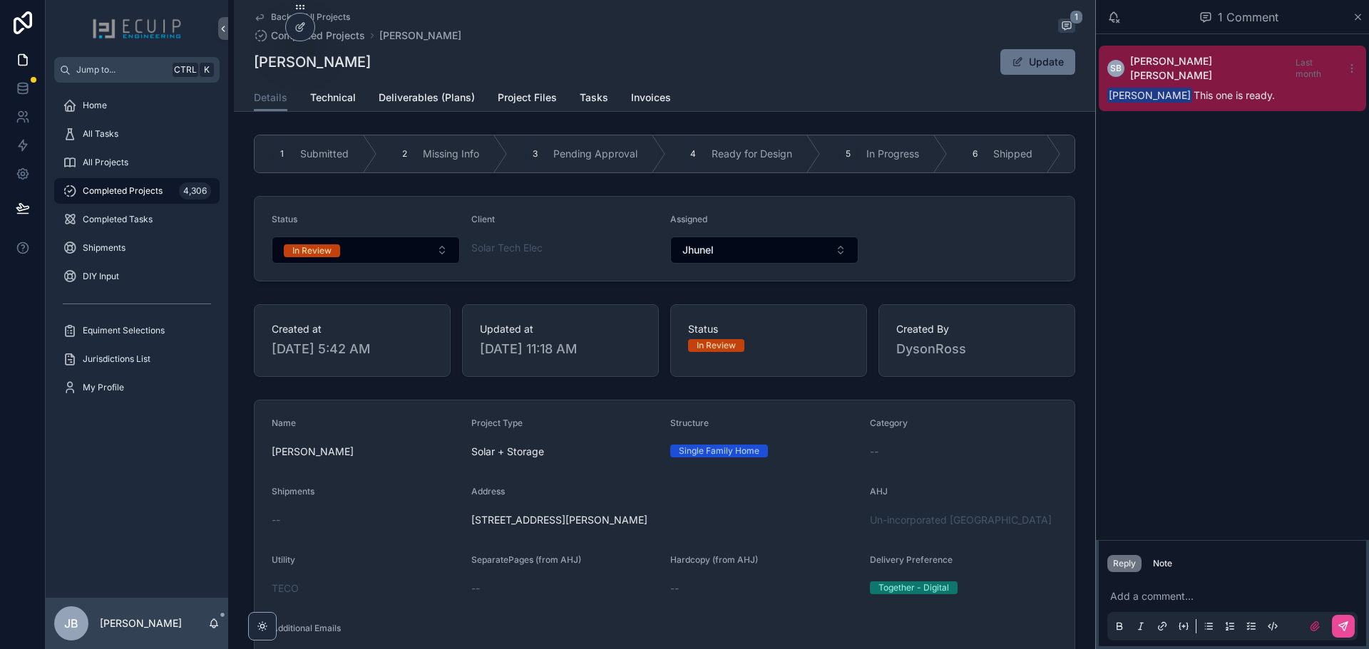
drag, startPoint x: 324, startPoint y: 59, endPoint x: 250, endPoint y: 61, distance: 73.5
click at [254, 61] on div "[PERSON_NAME] Update" at bounding box center [664, 61] width 821 height 27
copy h1 "[PERSON_NAME]"
click at [1157, 565] on div "Note" at bounding box center [1162, 563] width 19 height 11
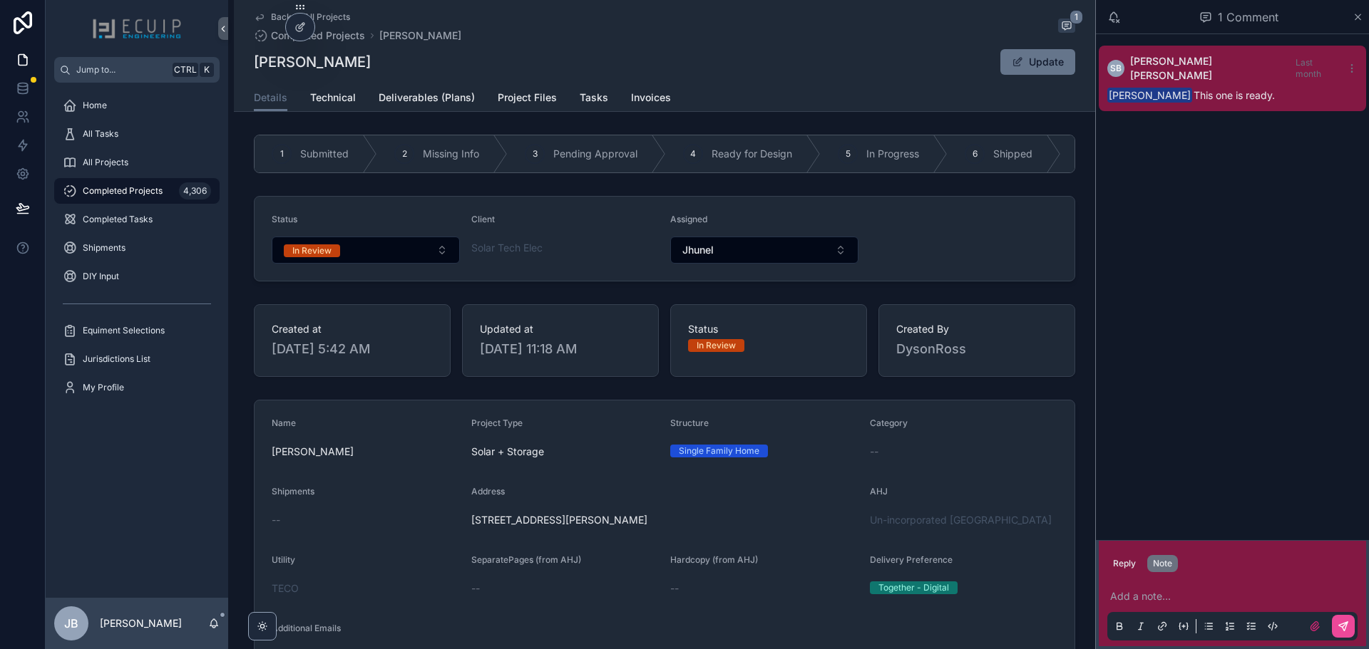
click at [1164, 597] on p "scrollable content" at bounding box center [1235, 596] width 250 height 14
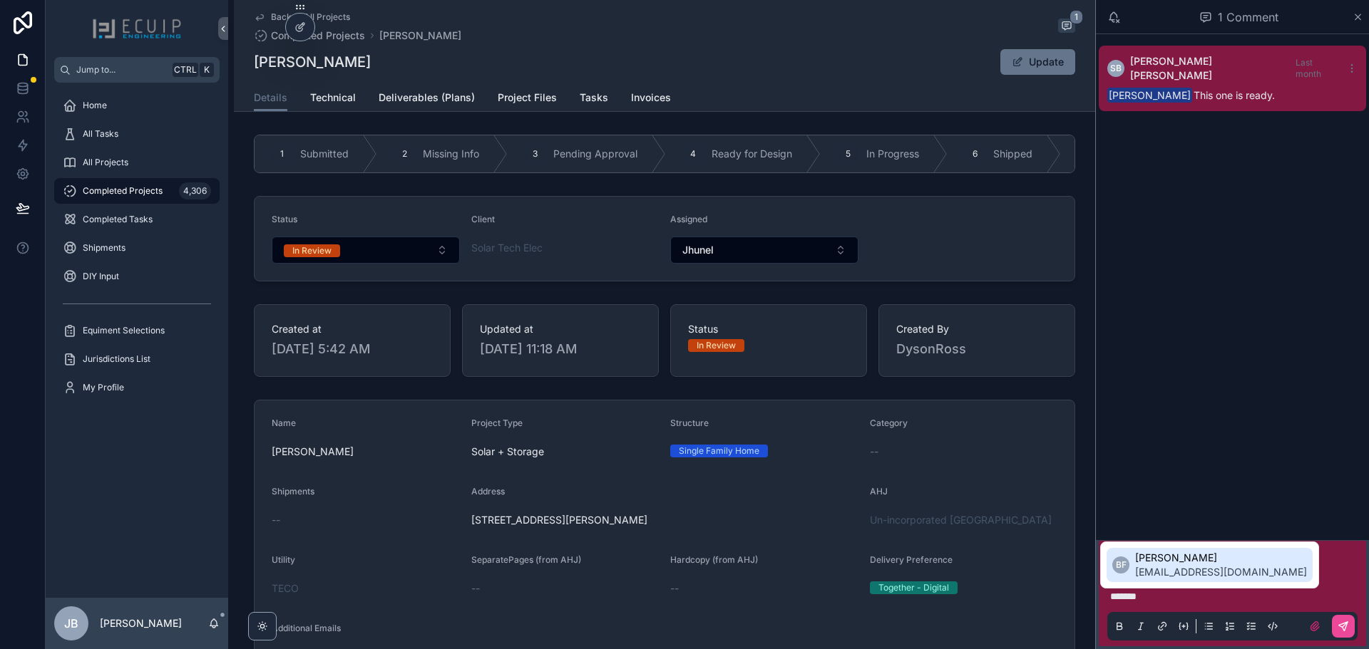
click at [1182, 574] on span "[EMAIL_ADDRESS][DOMAIN_NAME]" at bounding box center [1221, 572] width 172 height 14
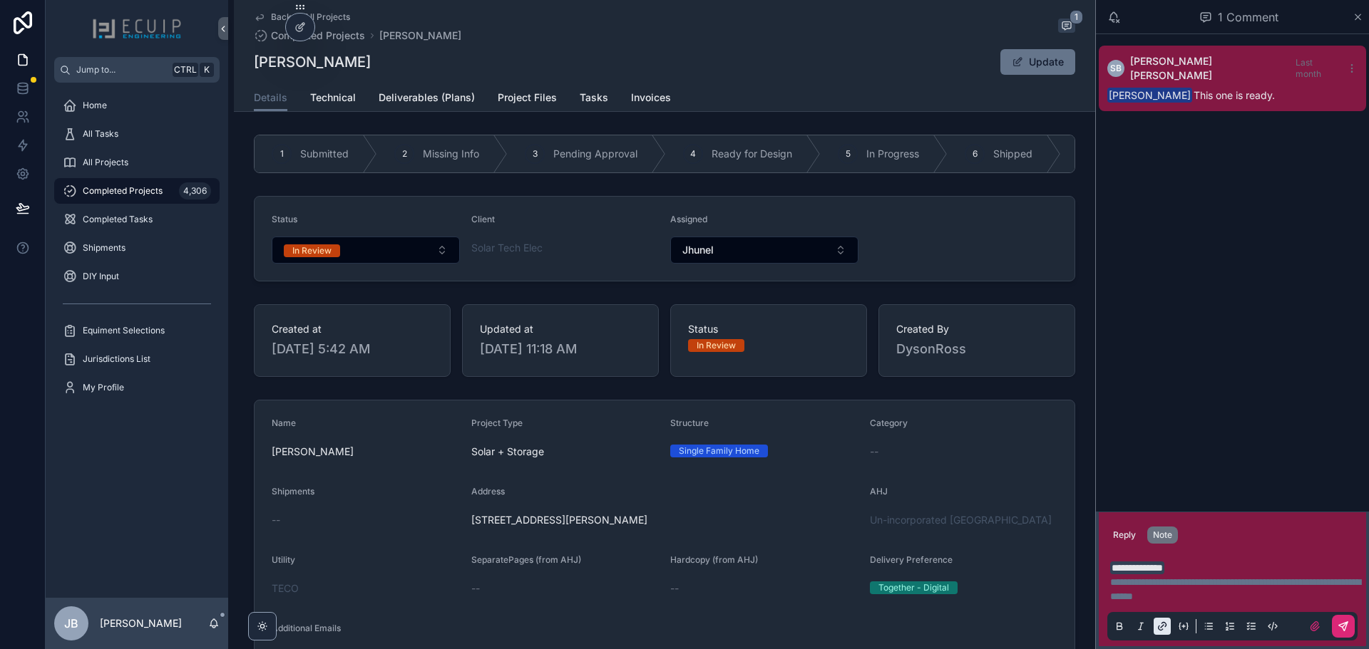
click at [1344, 628] on icon "scrollable content" at bounding box center [1342, 626] width 11 height 11
